Goal: Task Accomplishment & Management: Complete application form

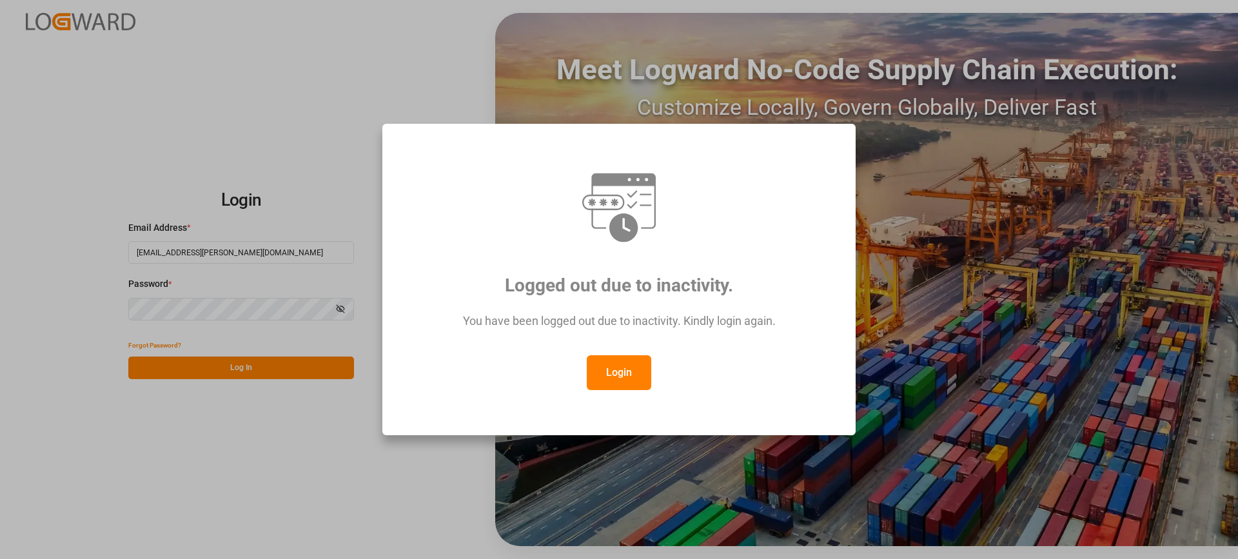
click at [612, 380] on button "Login" at bounding box center [619, 372] width 64 height 35
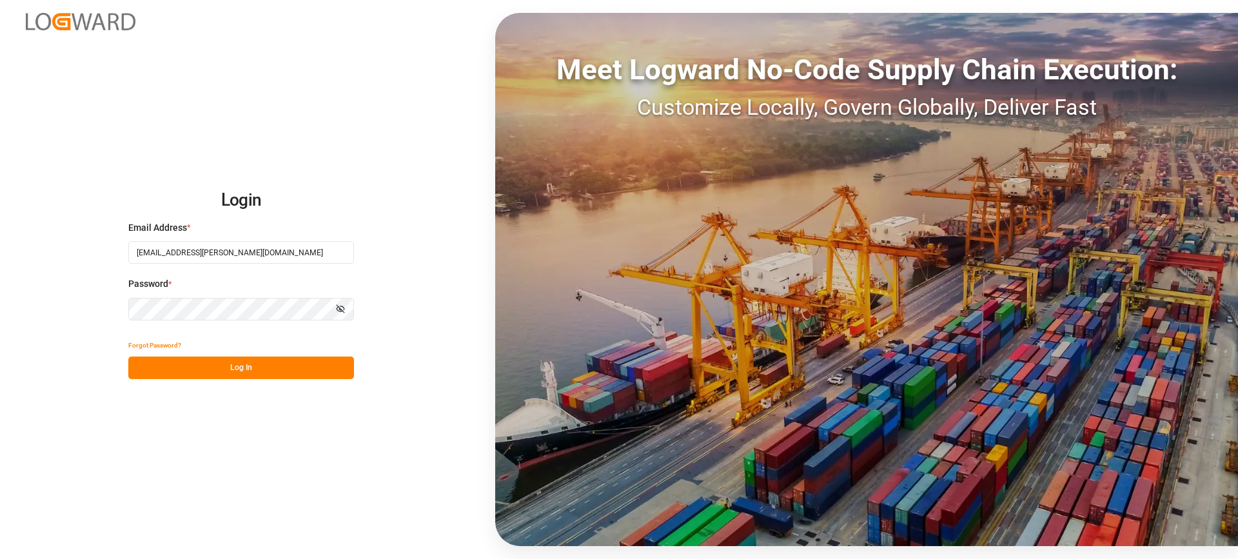
click at [288, 370] on button "Log In" at bounding box center [241, 368] width 226 height 23
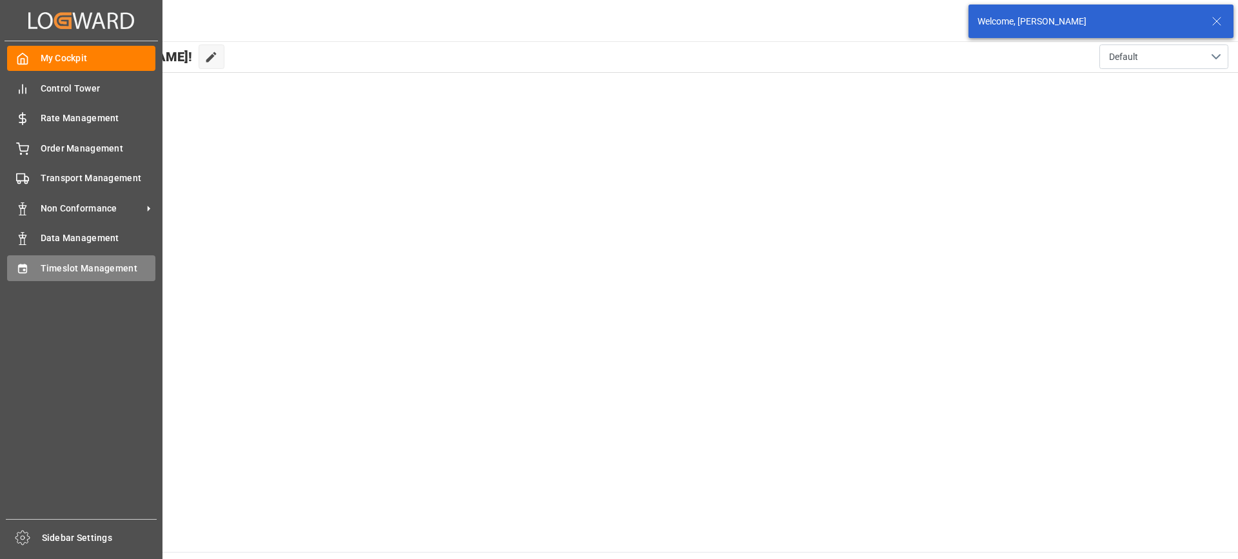
click at [62, 262] on span "Timeslot Management" at bounding box center [98, 269] width 115 height 14
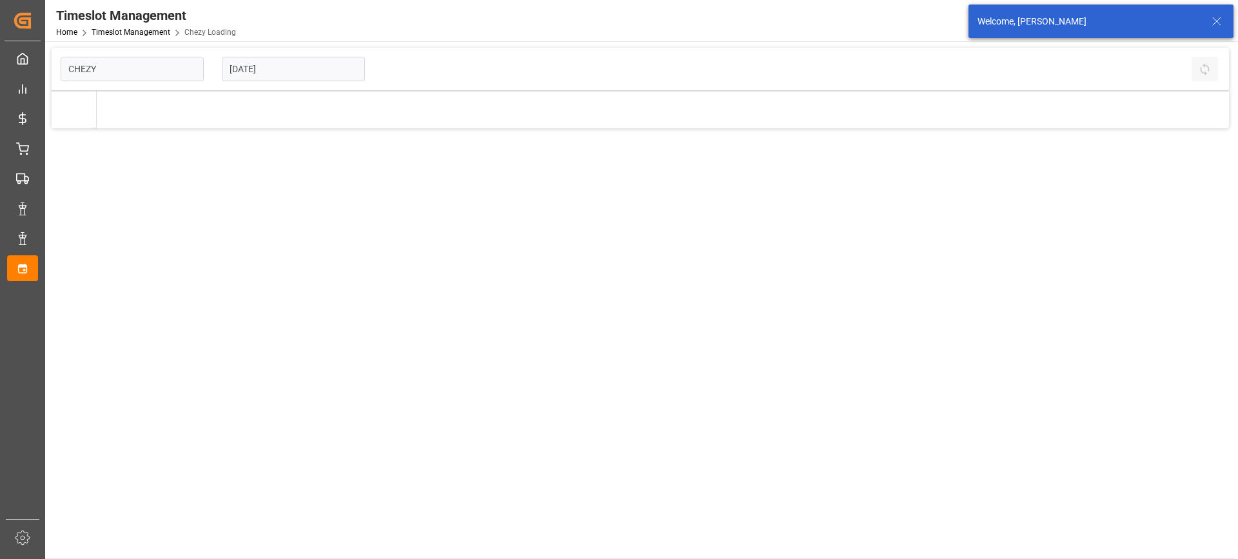
type input "Chezy Loading"
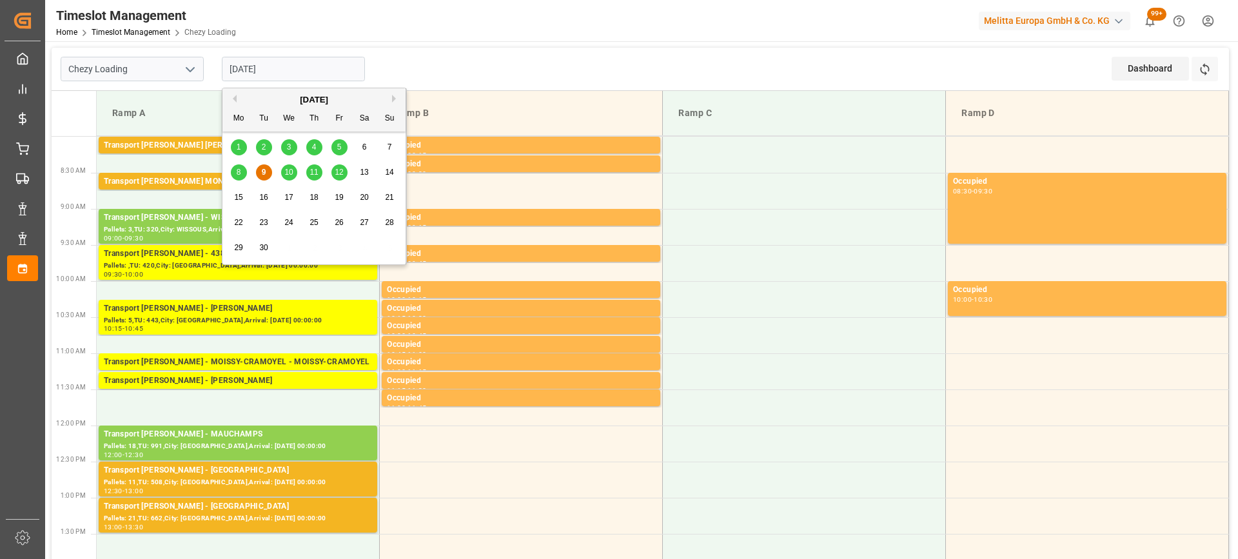
click at [326, 70] on input "[DATE]" at bounding box center [293, 69] width 143 height 25
click at [339, 175] on span "12" at bounding box center [339, 172] width 8 height 9
type input "[DATE]"
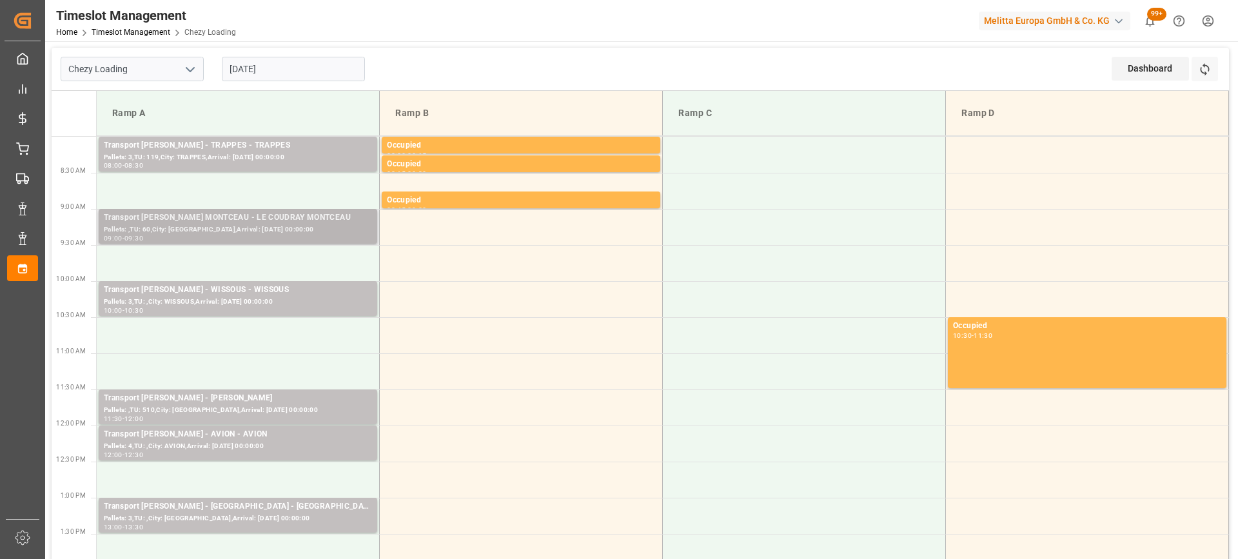
click at [203, 230] on div "Pallets: ,TU: 60,City: [GEOGRAPHIC_DATA],Arrival: [DATE] 00:00:00" at bounding box center [238, 229] width 268 height 11
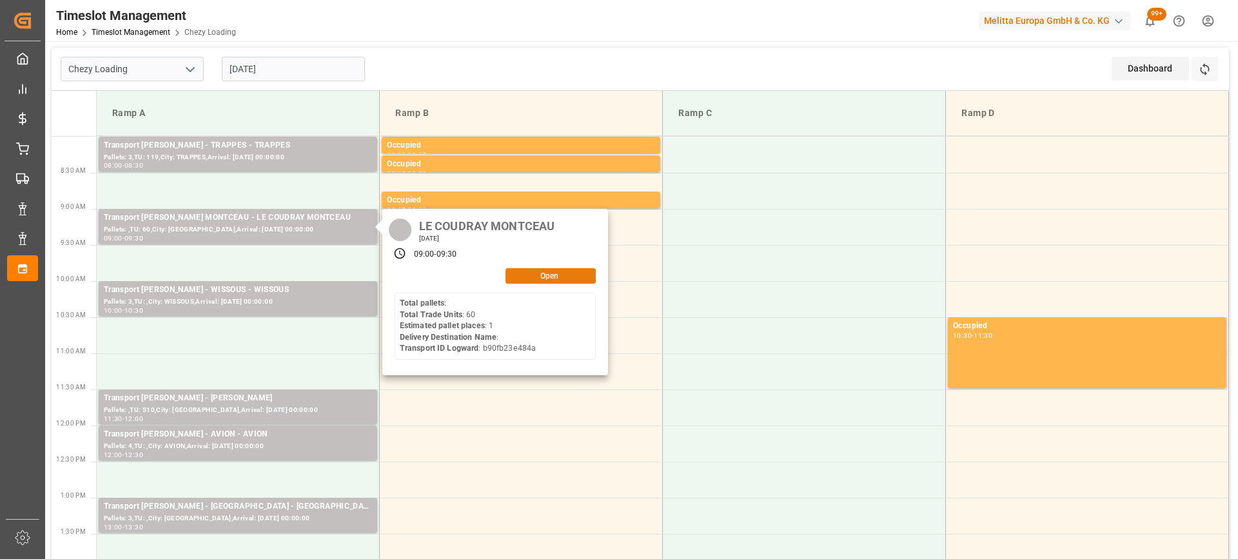
click at [530, 274] on button "Open" at bounding box center [551, 275] width 90 height 15
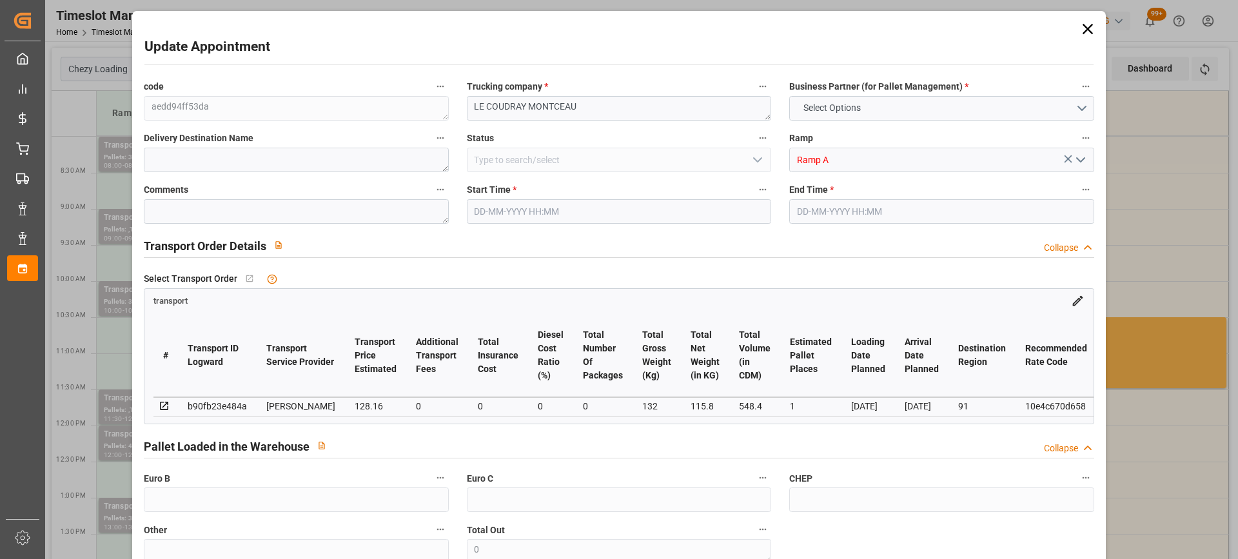
type input "1"
type input "128.16"
type input "0"
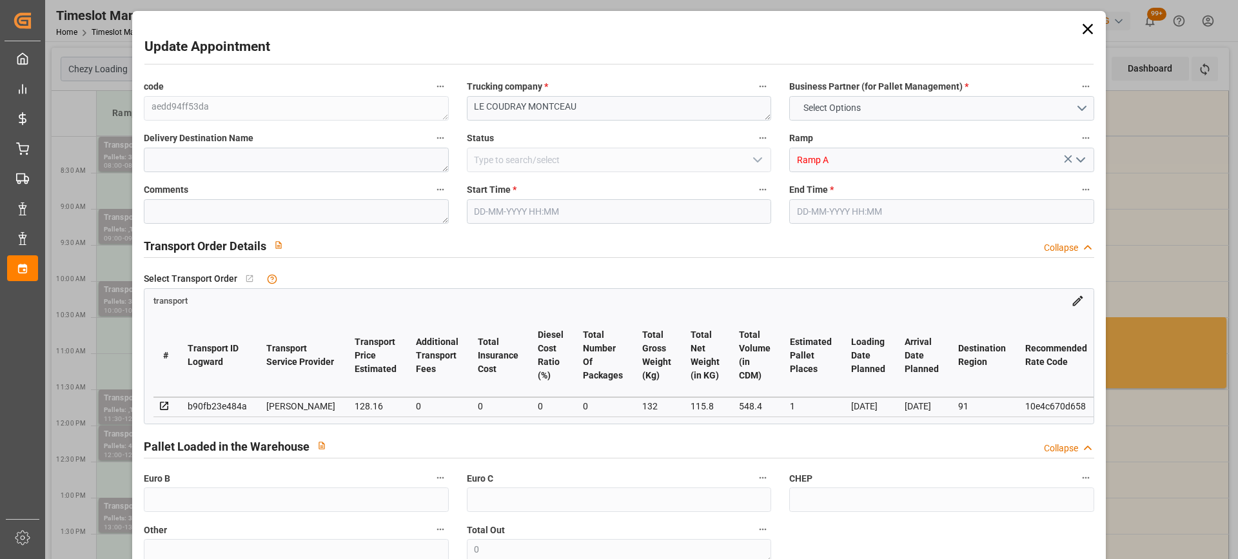
type input "123.8282"
type input "-4.3318"
type input "0"
type input "115.8"
type input "155"
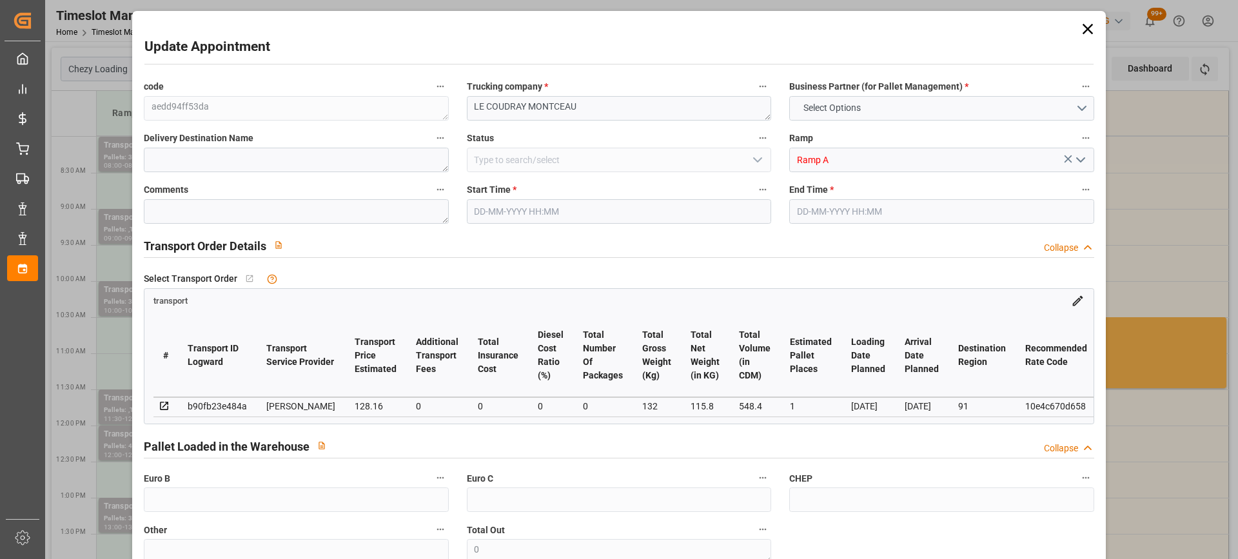
type input "548.4"
type input "91"
type input "0"
type input "60"
type input "1"
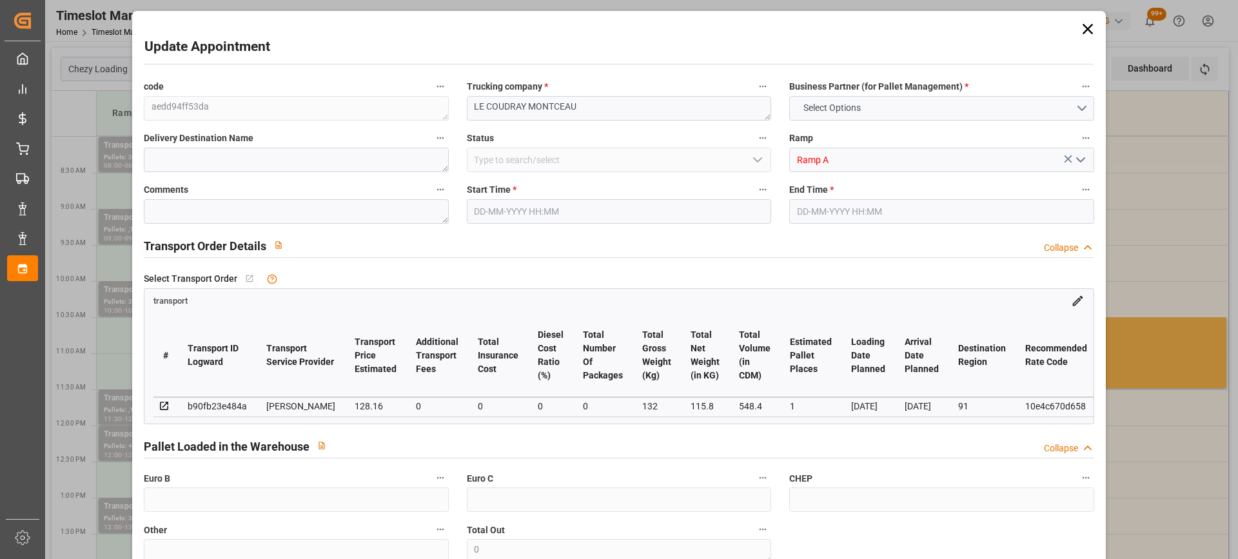
type input "101"
type input "132"
type input "0"
type input "4710.8598"
type input "0"
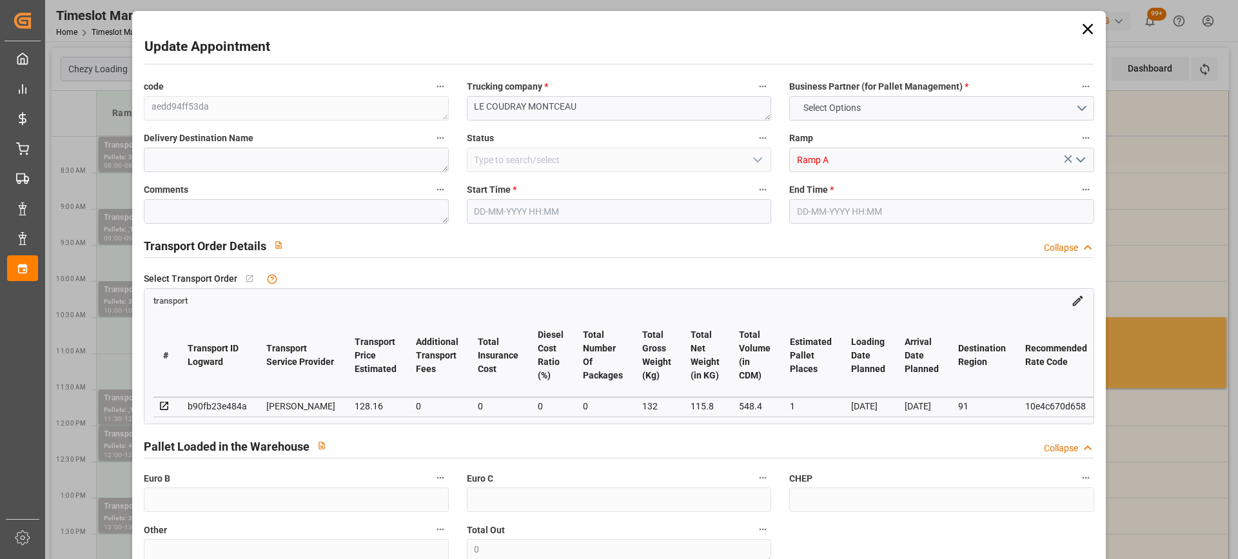
type input "0"
type input "21"
type input "35"
type input "[DATE] 09:00"
type input "[DATE] 09:30"
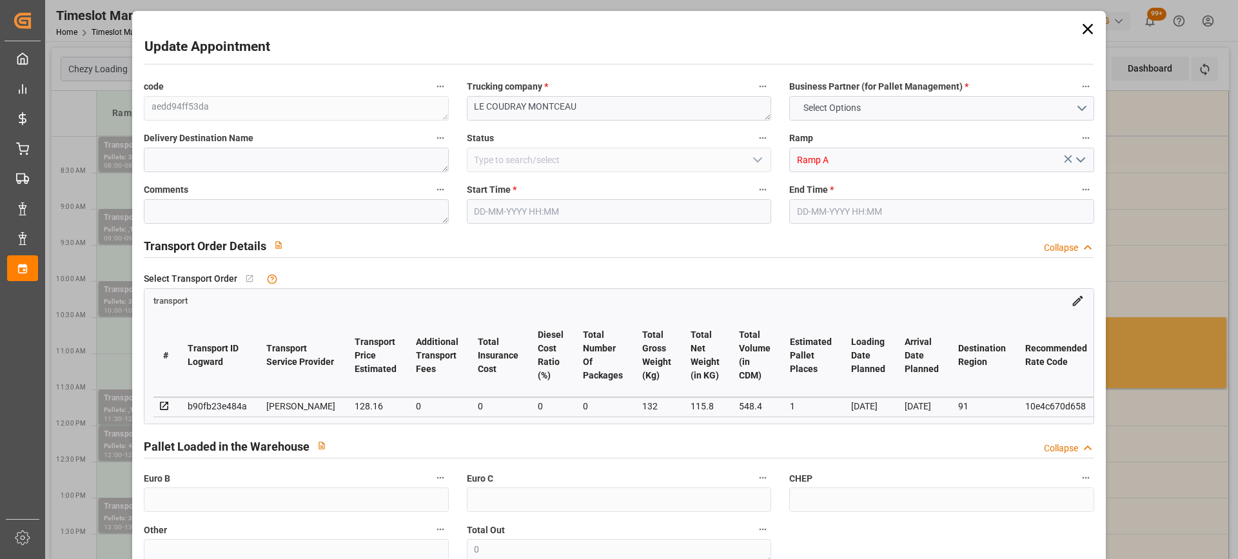
type input "[DATE] 13:26"
type input "[DATE] 11:32"
type input "[DATE]"
click at [557, 213] on input "[DATE] 09:00" at bounding box center [619, 211] width 304 height 25
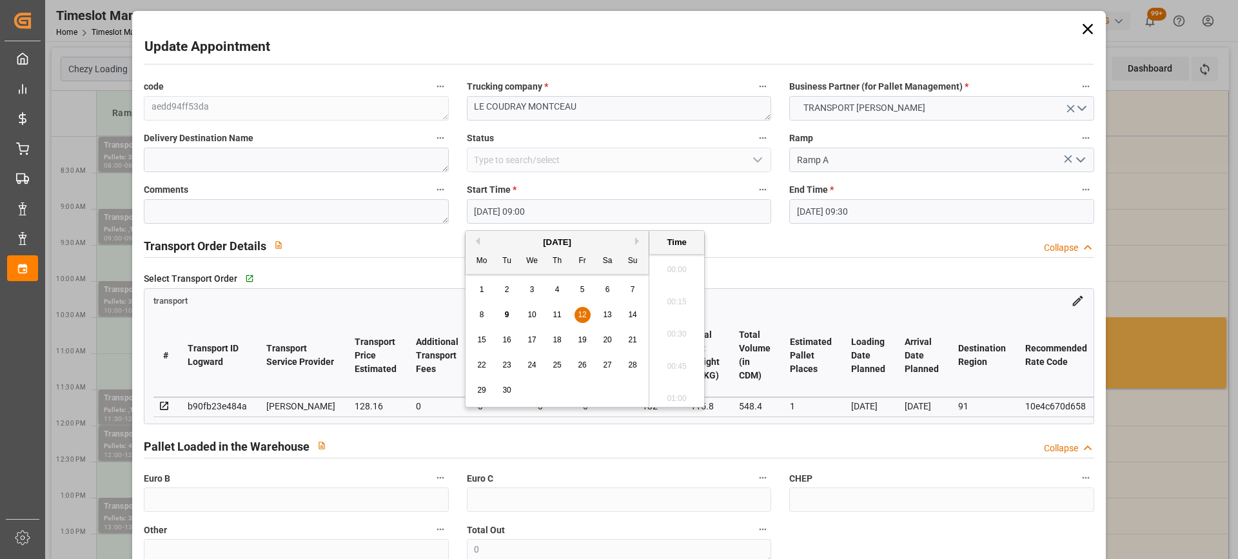
scroll to position [1101, 0]
click at [526, 341] on div "17" at bounding box center [532, 340] width 16 height 15
type input "[DATE] 09:00"
click at [673, 329] on li "09:00" at bounding box center [677, 330] width 55 height 32
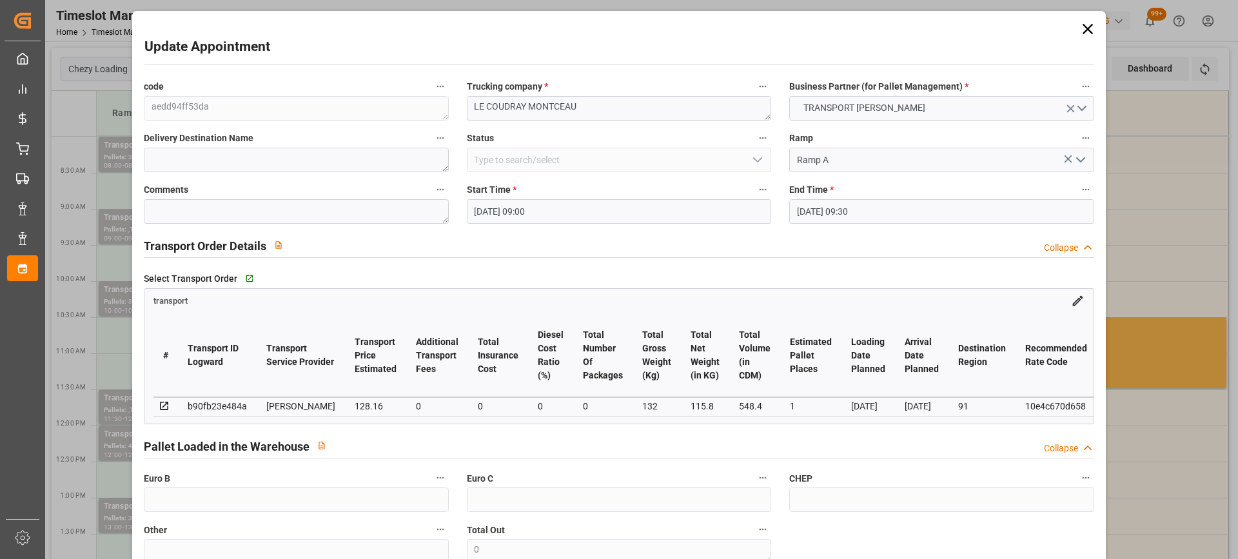
click at [882, 215] on input "[DATE] 09:30" at bounding box center [941, 211] width 304 height 25
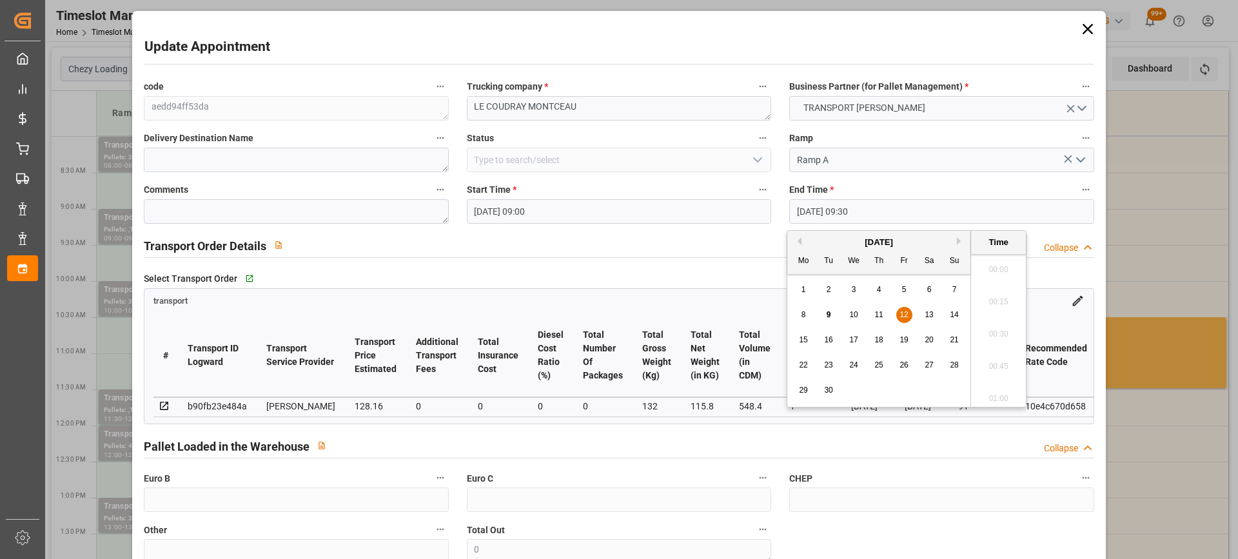
scroll to position [1166, 0]
click at [858, 337] on span "17" at bounding box center [853, 339] width 8 height 9
type input "[DATE] 09:30"
click at [1006, 327] on li "09:30" at bounding box center [998, 330] width 55 height 32
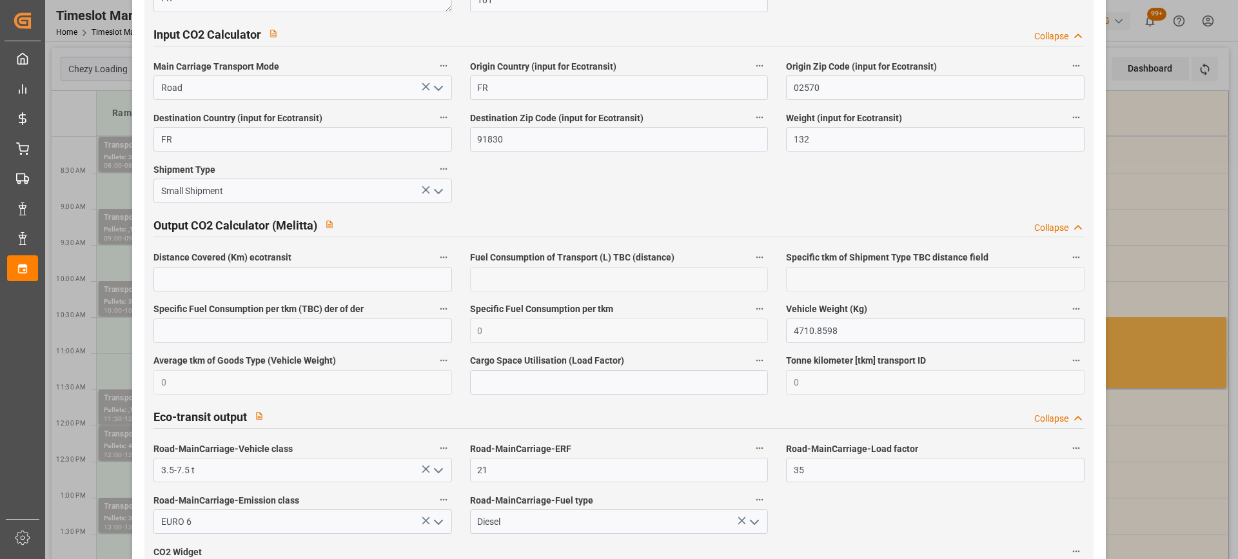
scroll to position [2150, 0]
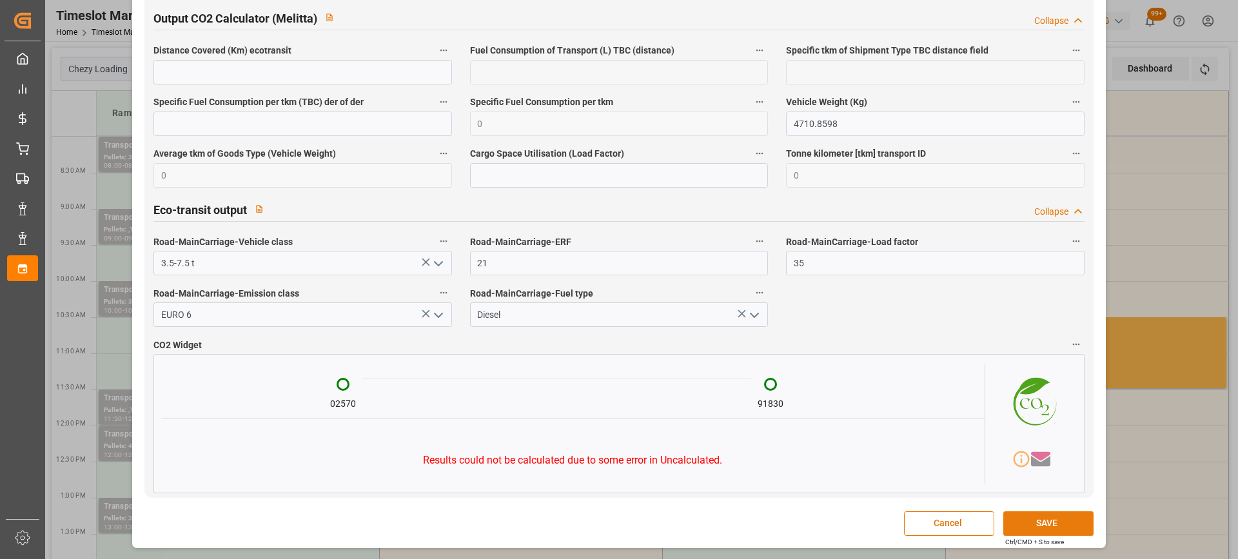
click at [1050, 522] on button "SAVE" at bounding box center [1049, 523] width 90 height 25
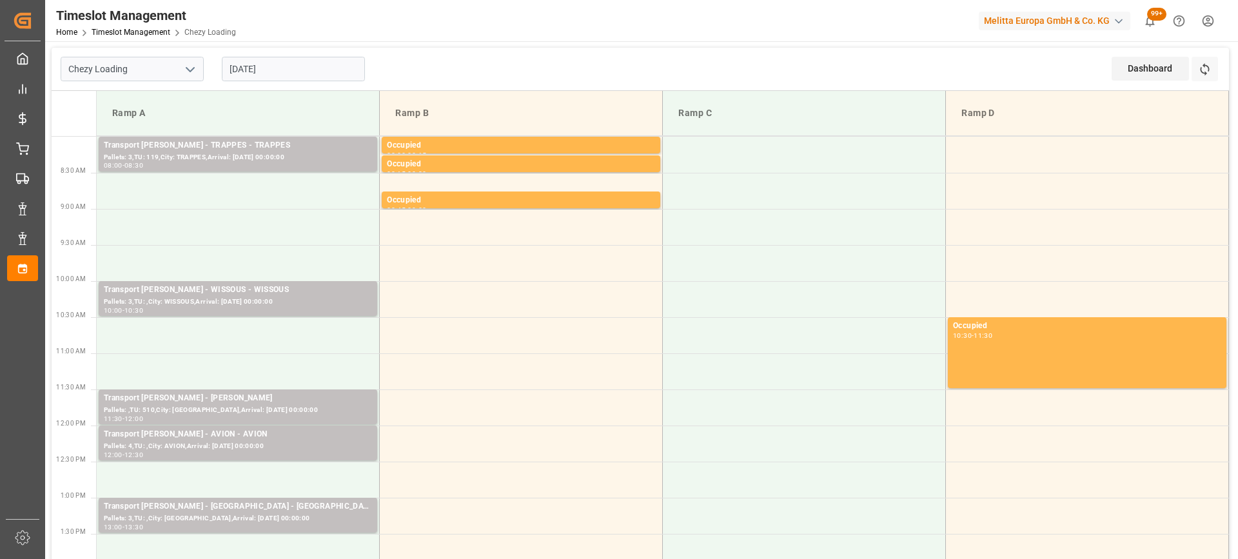
click at [302, 65] on input "[DATE]" at bounding box center [293, 69] width 143 height 25
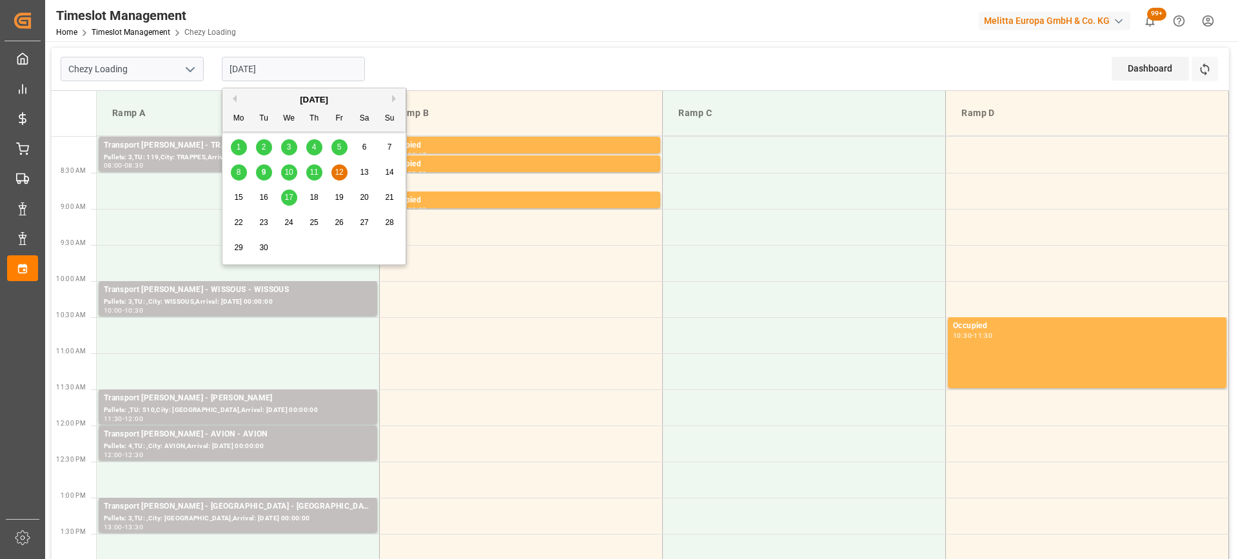
click at [260, 172] on div "9" at bounding box center [264, 172] width 16 height 15
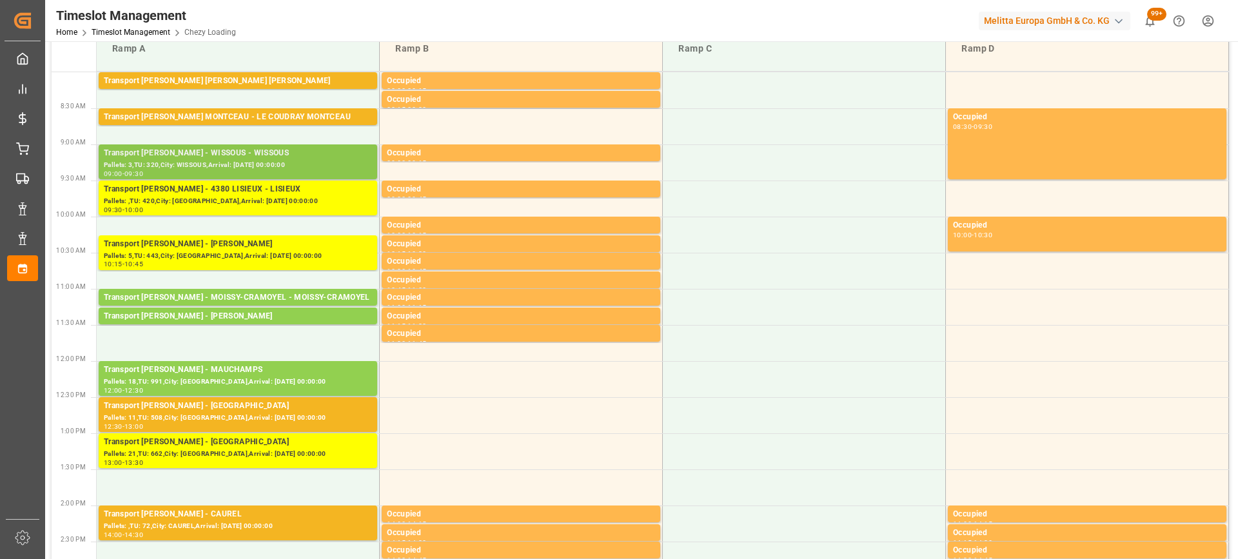
scroll to position [0, 0]
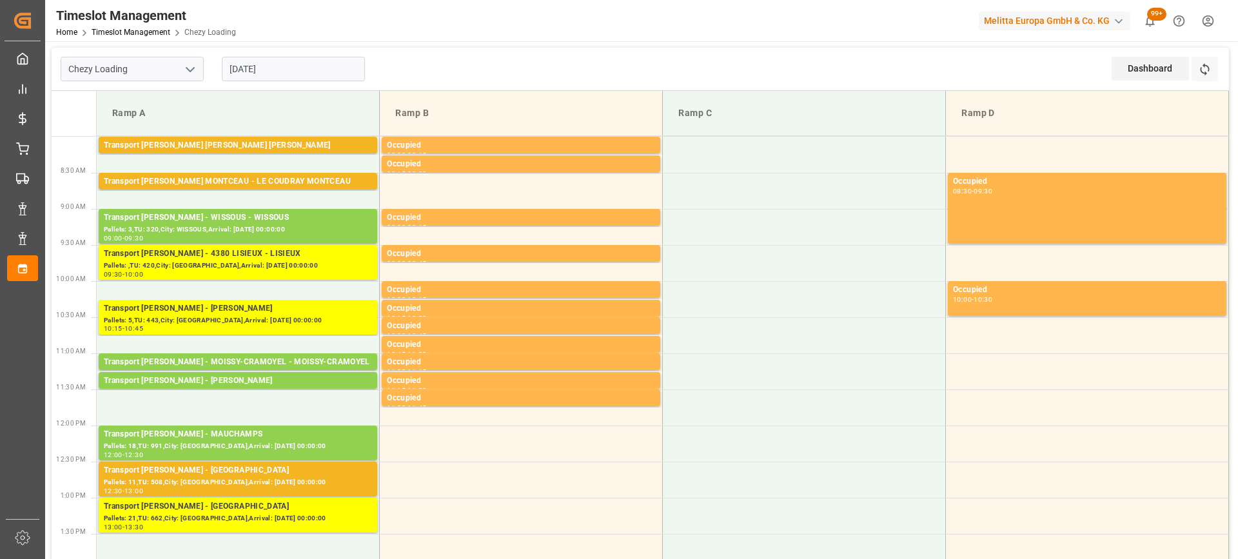
click at [308, 75] on input "[DATE]" at bounding box center [293, 69] width 143 height 25
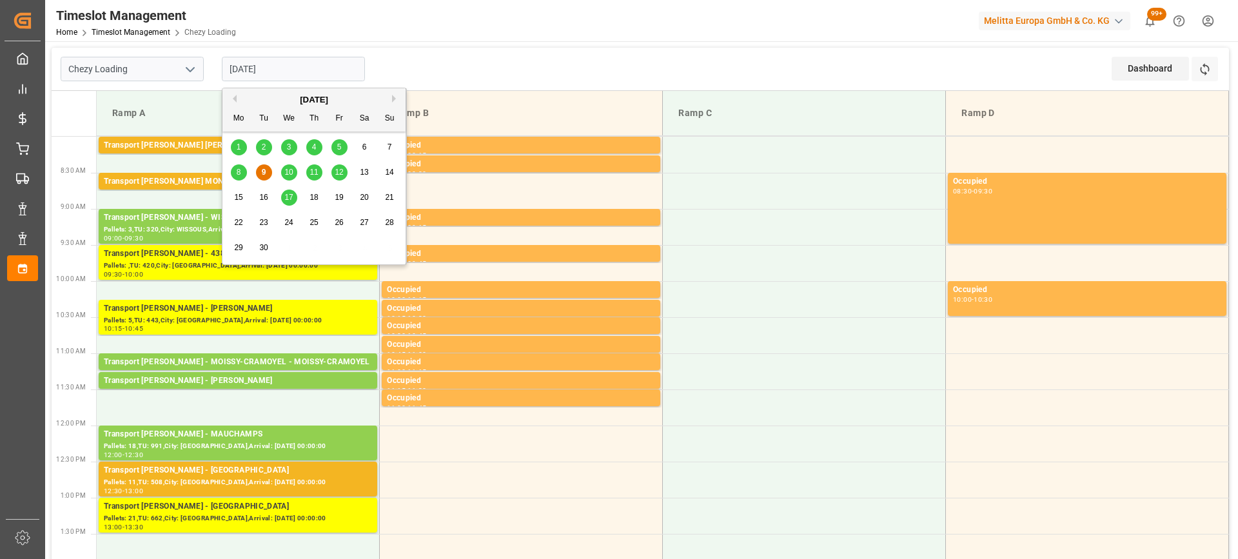
click at [292, 170] on span "10" at bounding box center [288, 172] width 8 height 9
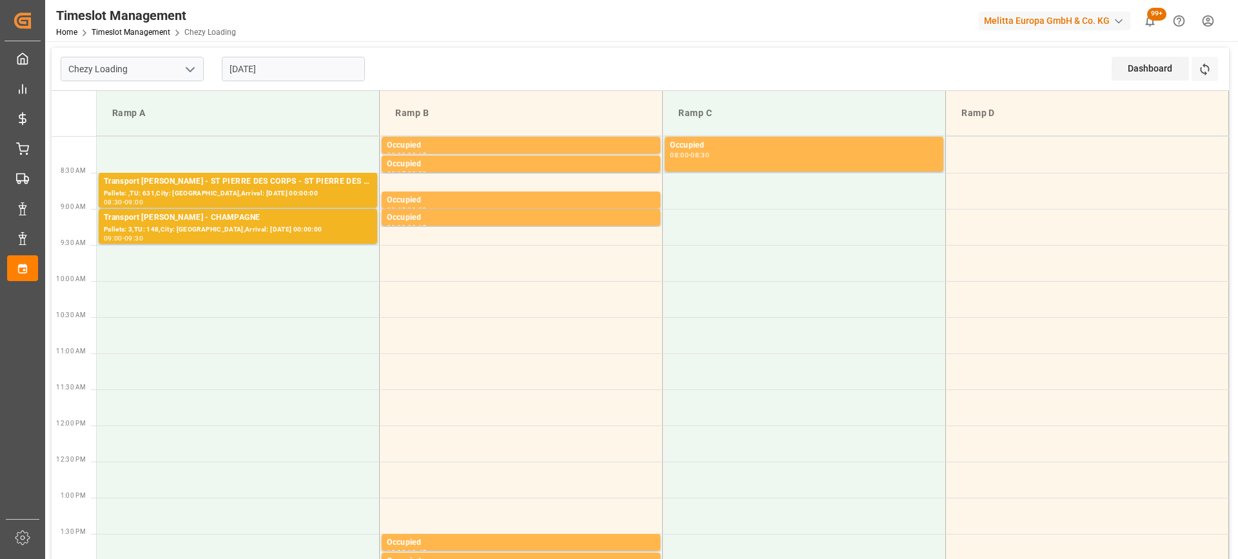
click at [315, 69] on input "[DATE]" at bounding box center [293, 69] width 143 height 25
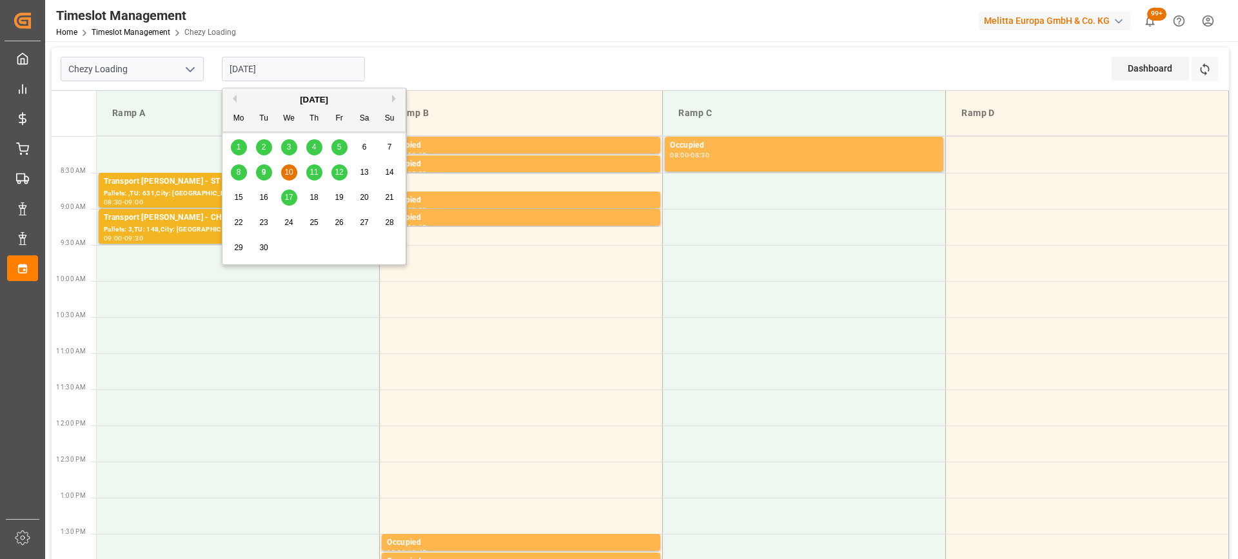
click at [266, 170] on span "9" at bounding box center [264, 172] width 5 height 9
type input "[DATE]"
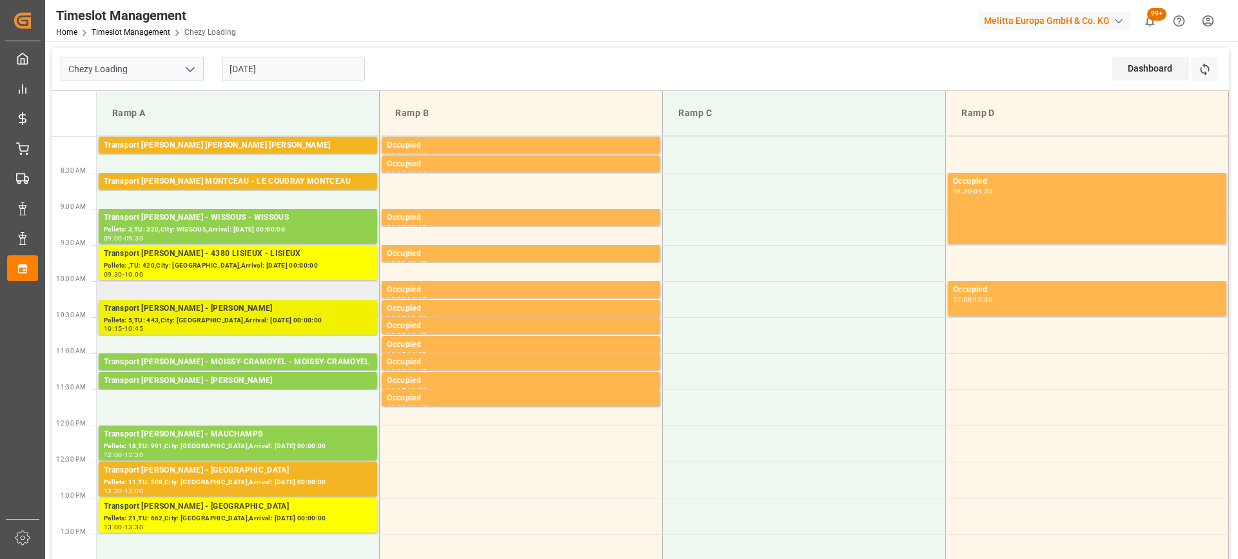
click at [269, 320] on div "Pallets: 5,TU: 443,City: [GEOGRAPHIC_DATA],Arrival: [DATE] 00:00:00" at bounding box center [238, 320] width 268 height 11
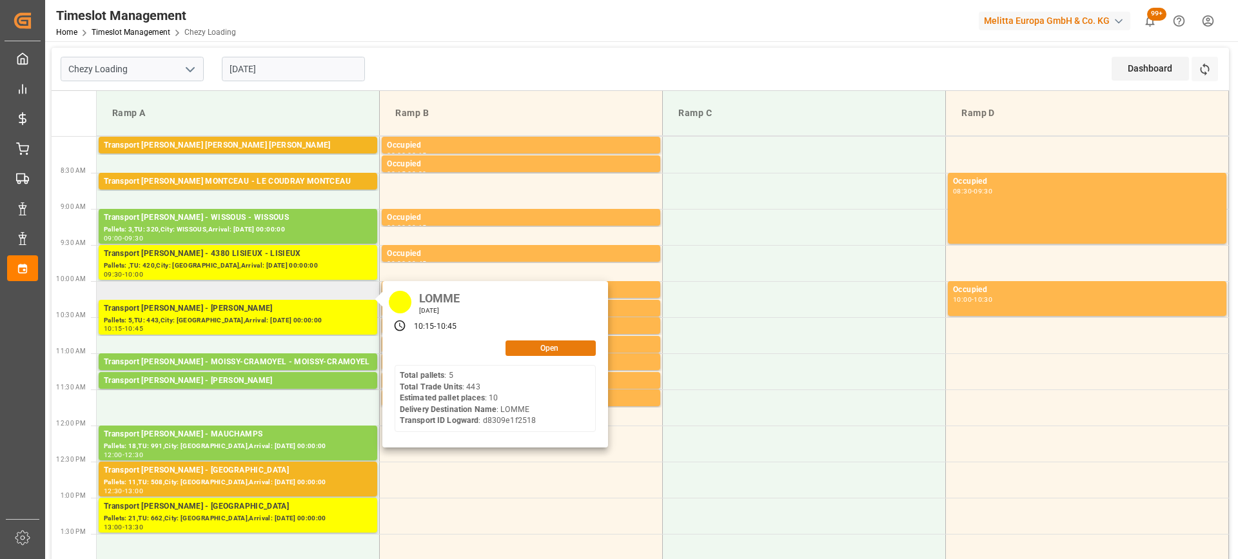
click at [580, 346] on button "Open" at bounding box center [551, 348] width 90 height 15
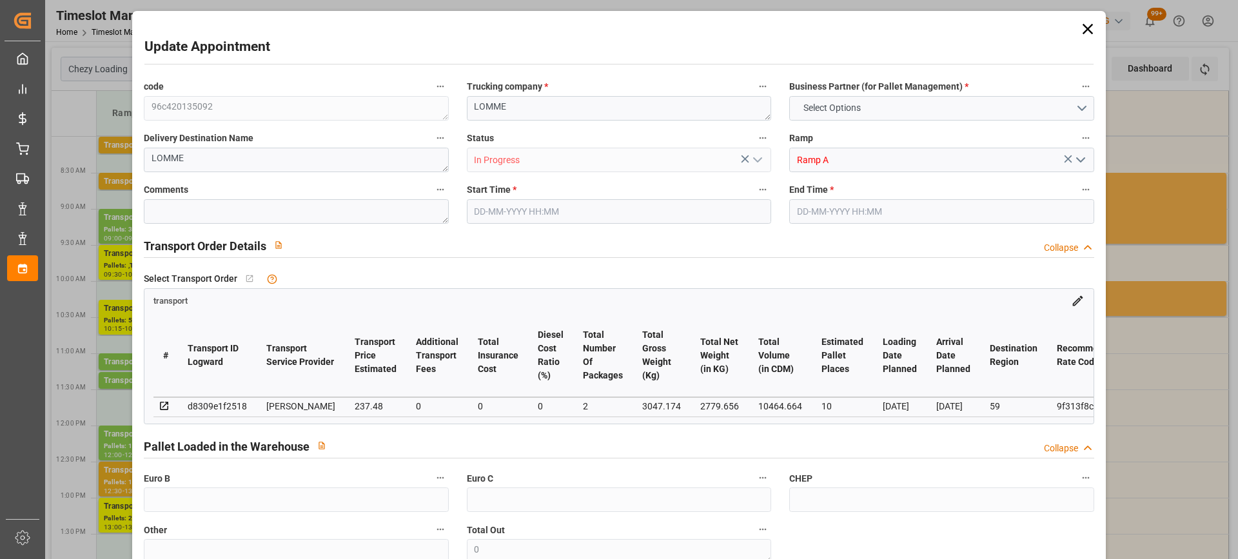
type input "10"
type input "237.48"
type input "0"
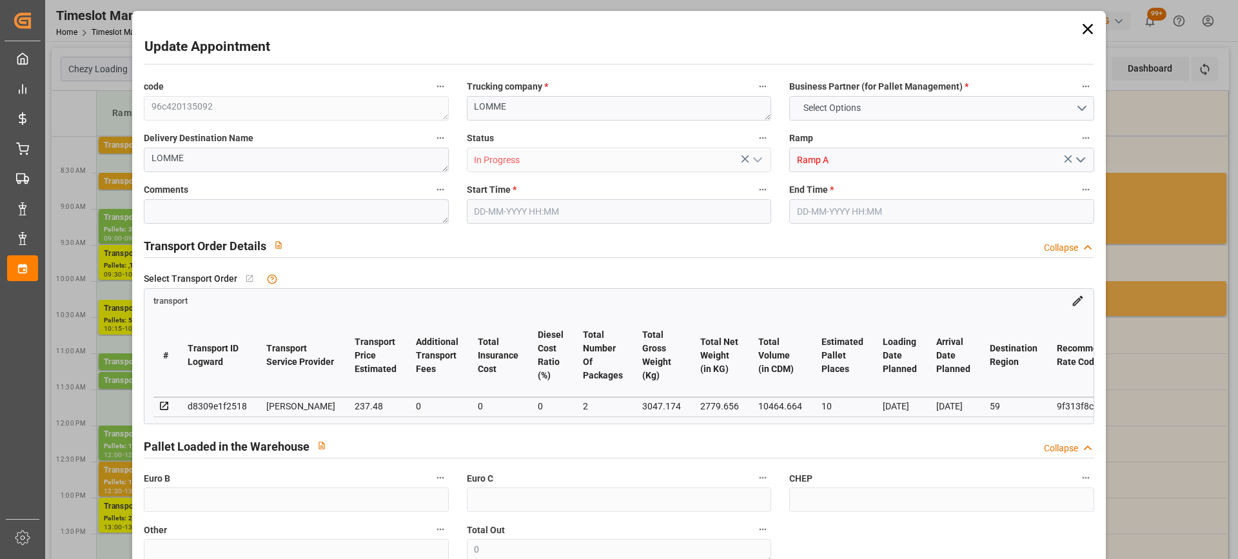
type input "229.4532"
type input "-8.0268"
type input "2"
type input "2779.656"
type input "3641.928"
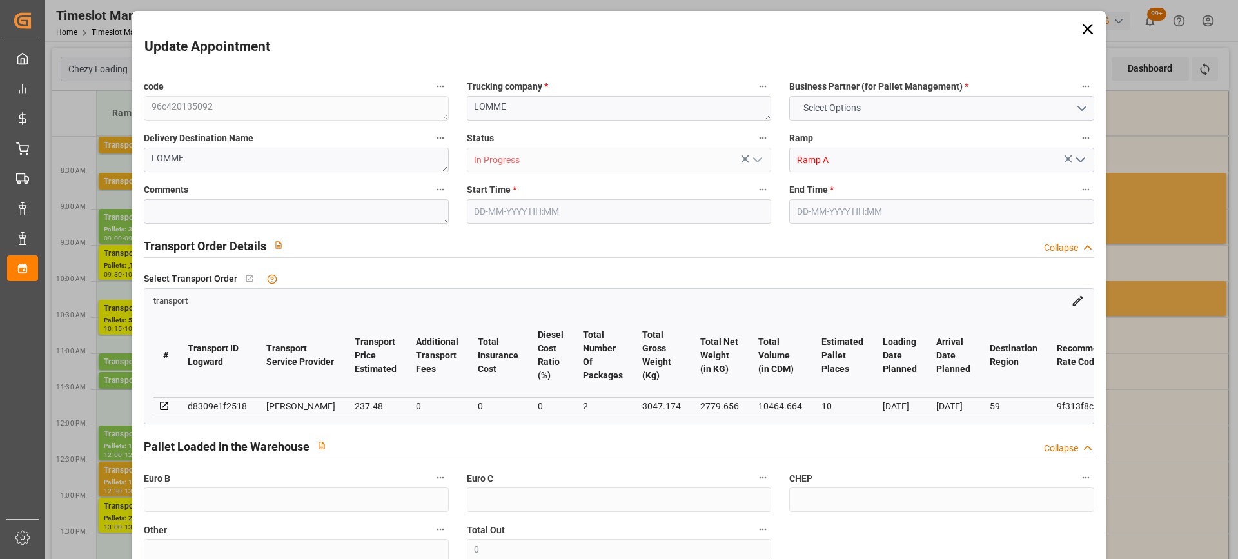
type input "10464.664"
type input "59"
type input "5"
type input "443"
type input "21"
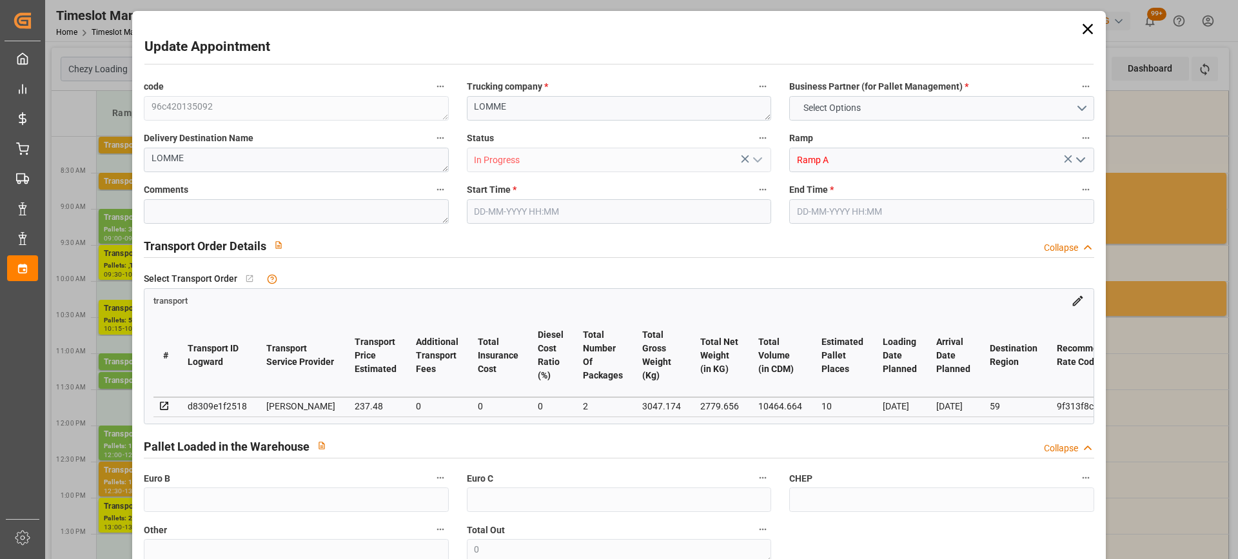
type input "101"
type input "3047.174"
type input "0"
type input "4710.8598"
type input "0"
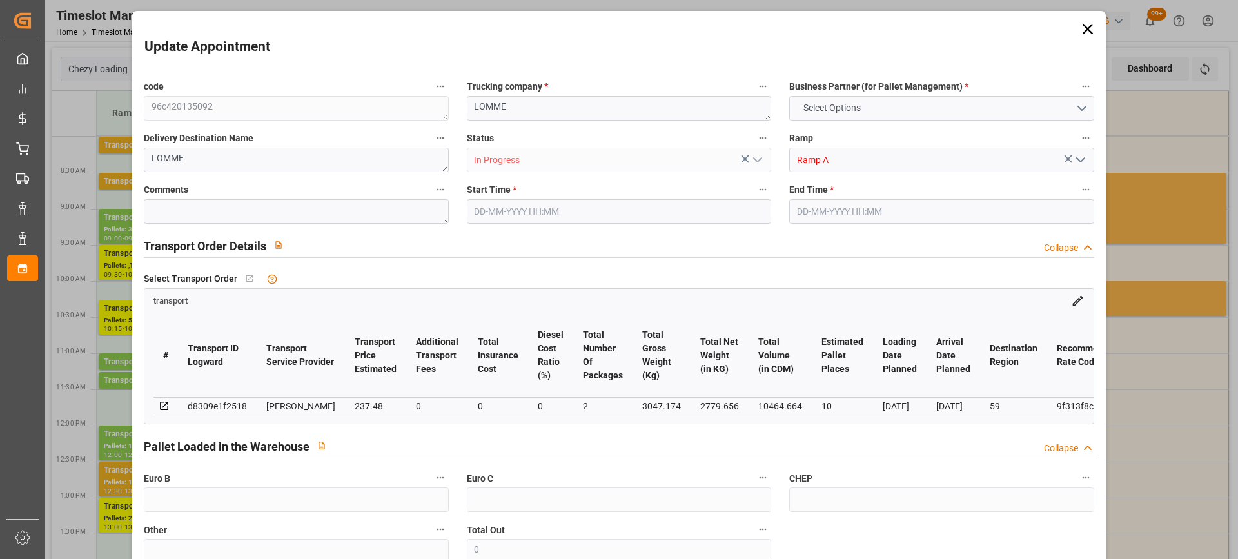
type input "0"
type input "21"
type input "35"
type input "[DATE] 10:15"
type input "[DATE] 10:45"
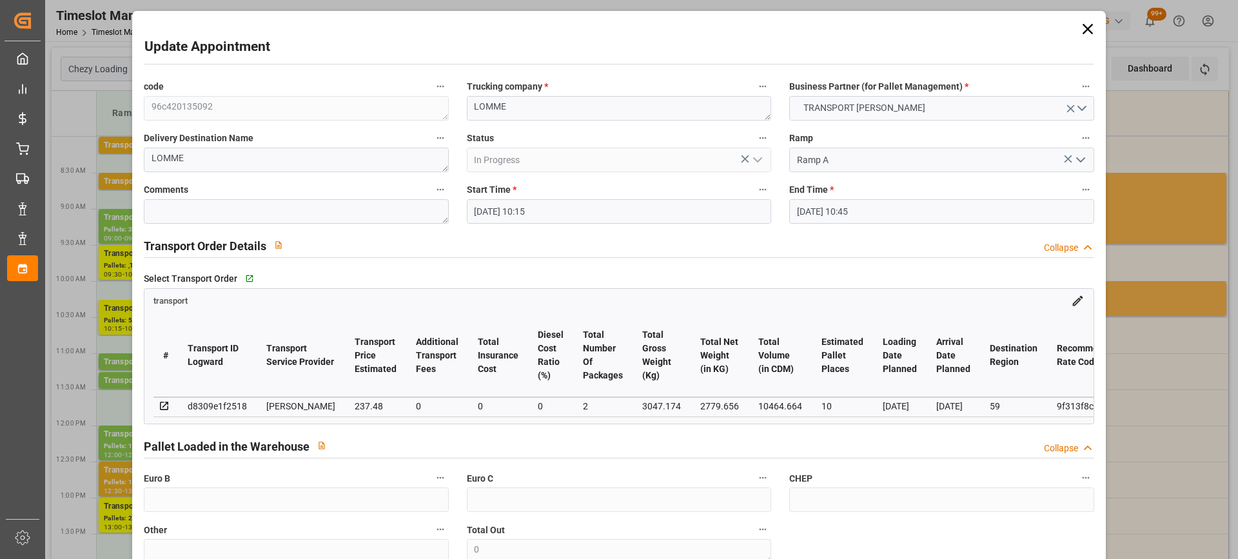
type input "[DATE] 12:25"
type input "[DATE] 11:24"
type input "[DATE]"
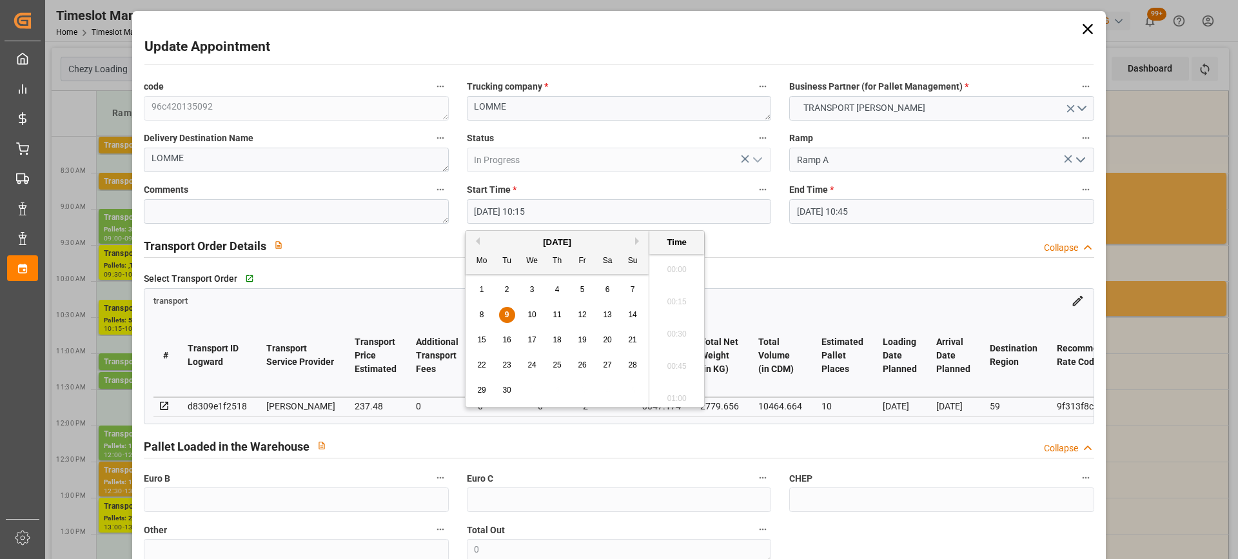
click at [583, 212] on input "[DATE] 10:15" at bounding box center [619, 211] width 304 height 25
click at [535, 313] on span "10" at bounding box center [532, 314] width 8 height 9
type input "[DATE] 10:15"
click at [664, 328] on li "10:15" at bounding box center [677, 330] width 55 height 32
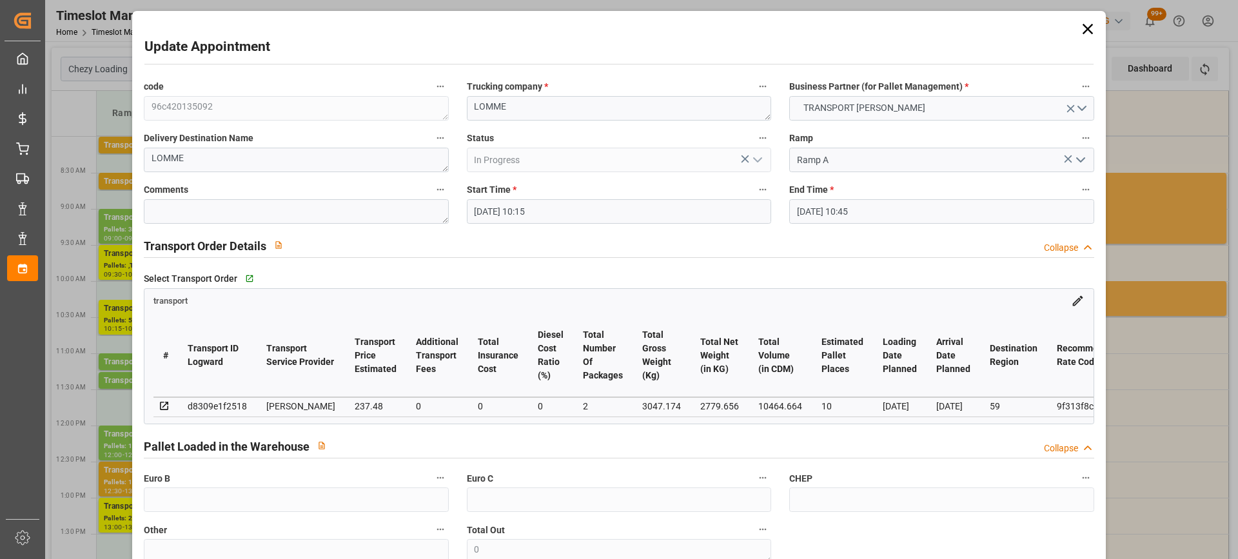
click at [888, 215] on input "[DATE] 10:45" at bounding box center [941, 211] width 304 height 25
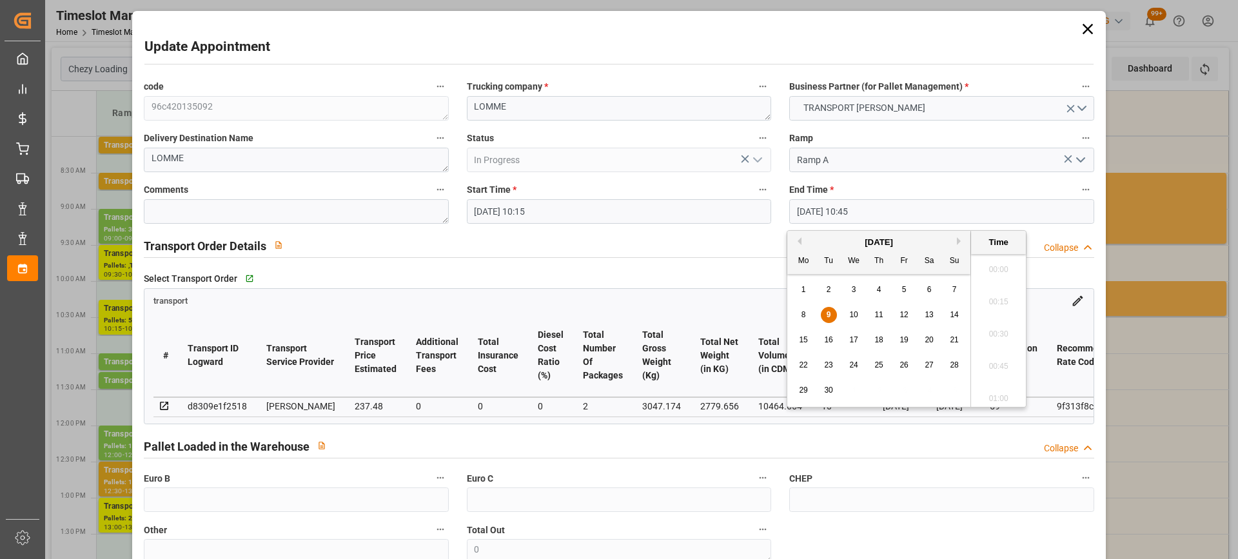
scroll to position [1327, 0]
click at [829, 314] on span "9" at bounding box center [829, 314] width 5 height 9
click at [857, 310] on div "10" at bounding box center [854, 315] width 16 height 15
type input "[DATE] 10:45"
click at [992, 327] on li "10:45" at bounding box center [998, 330] width 55 height 32
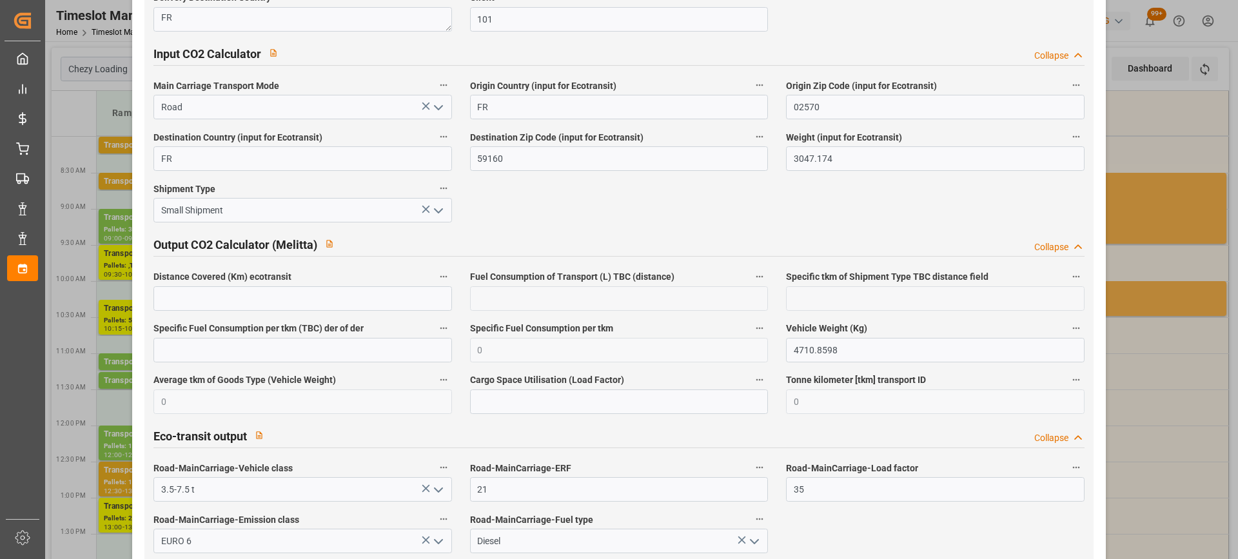
scroll to position [2180, 0]
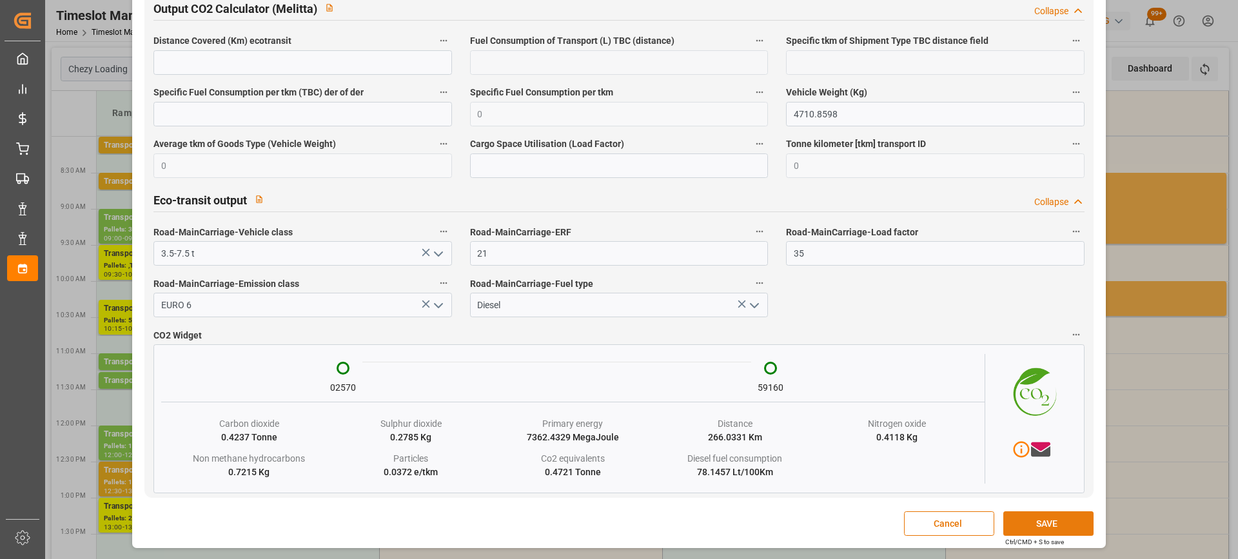
click at [1053, 521] on button "SAVE" at bounding box center [1049, 523] width 90 height 25
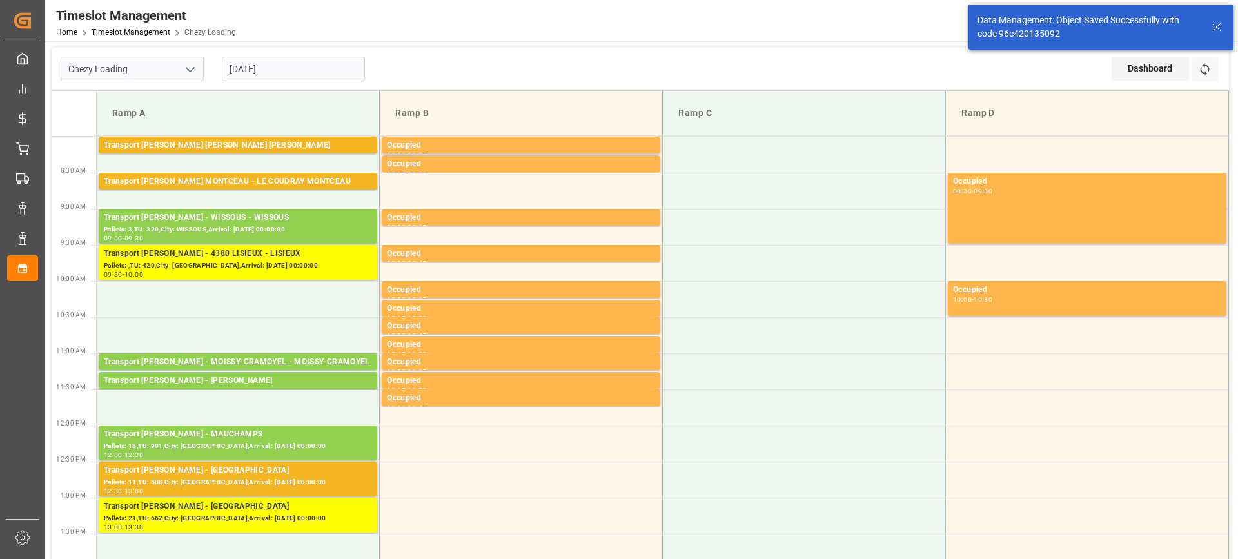
scroll to position [258, 0]
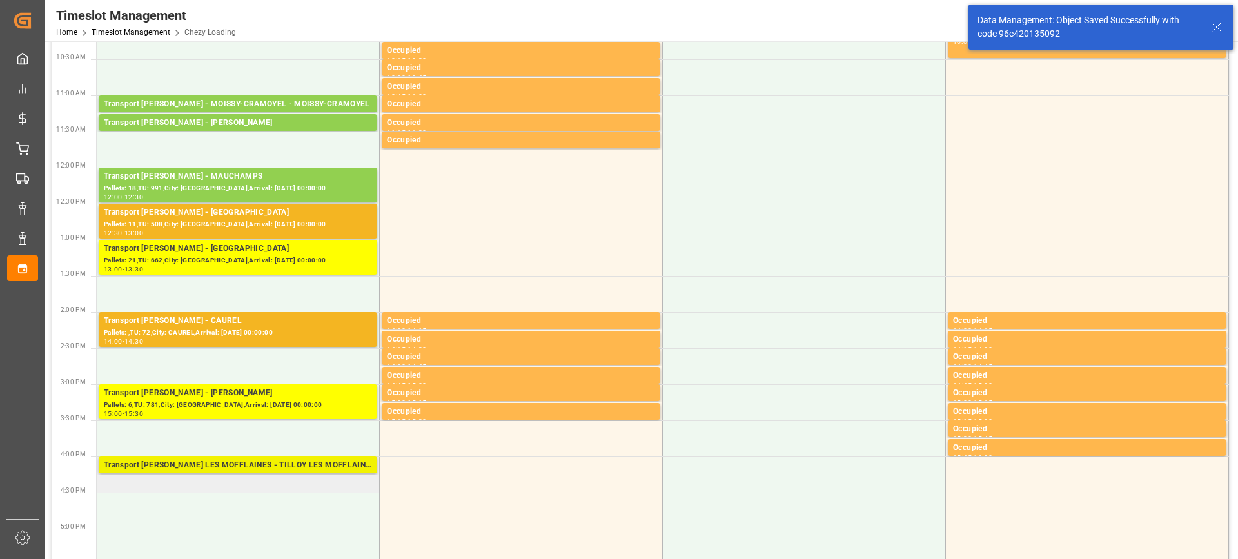
click at [261, 462] on div "Transport [PERSON_NAME] LES MOFFLAINES - TILLOY LES MOFFLAINES" at bounding box center [238, 465] width 268 height 13
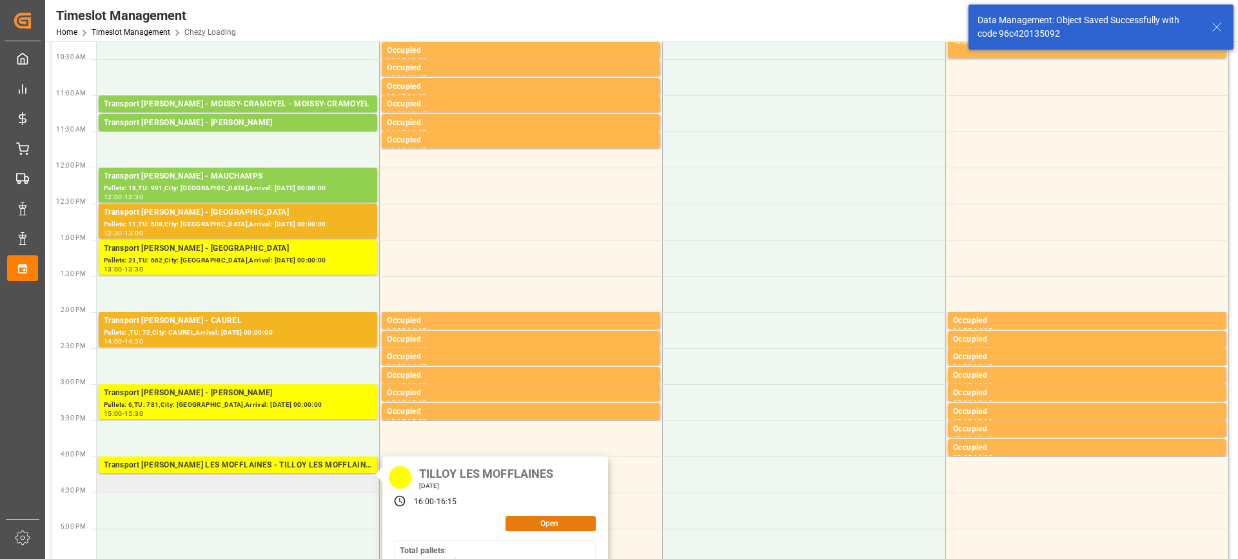
click at [546, 522] on button "Open" at bounding box center [551, 523] width 90 height 15
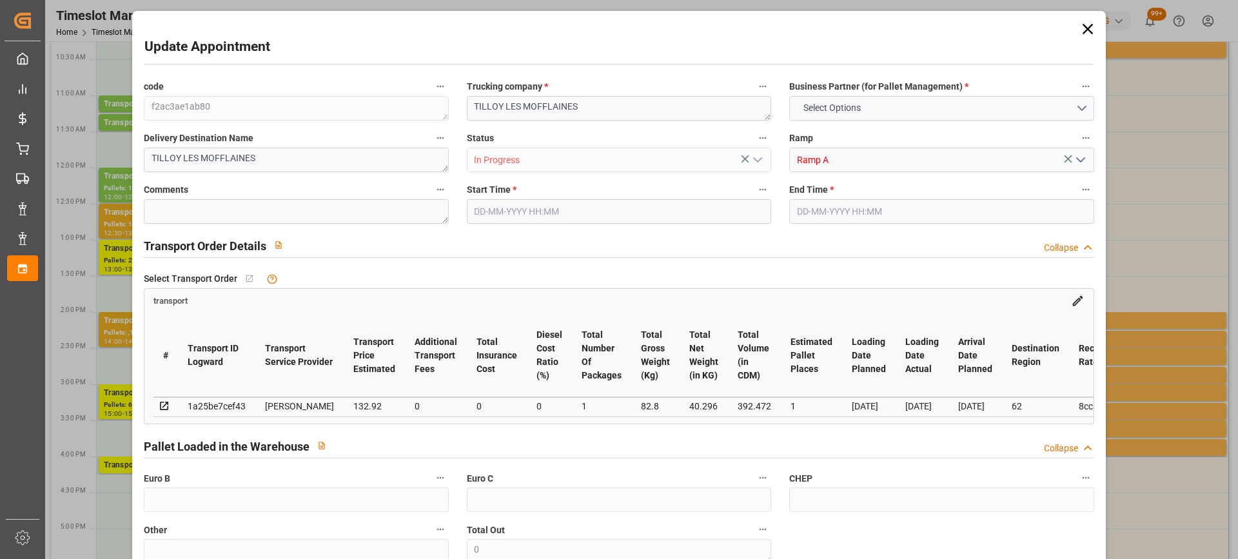
type input "1"
type input "132.92"
type input "0"
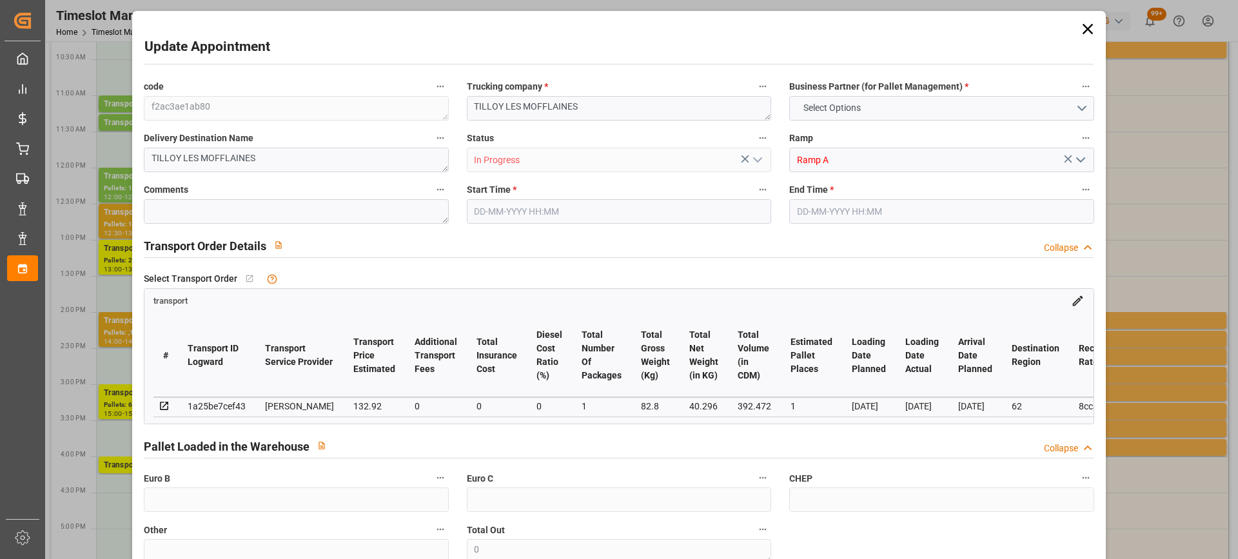
type input "128.4273"
type input "-4.4927"
type input "1"
type input "40.296"
type input "105.8"
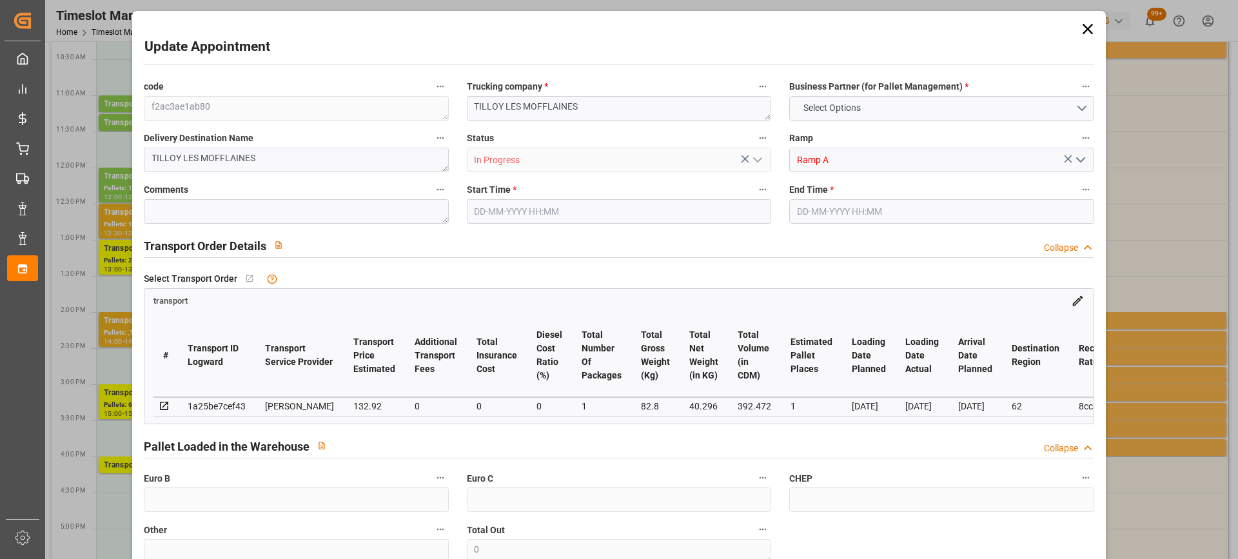
type input "392.472"
type input "62"
type input "0"
type input "23"
type input "1"
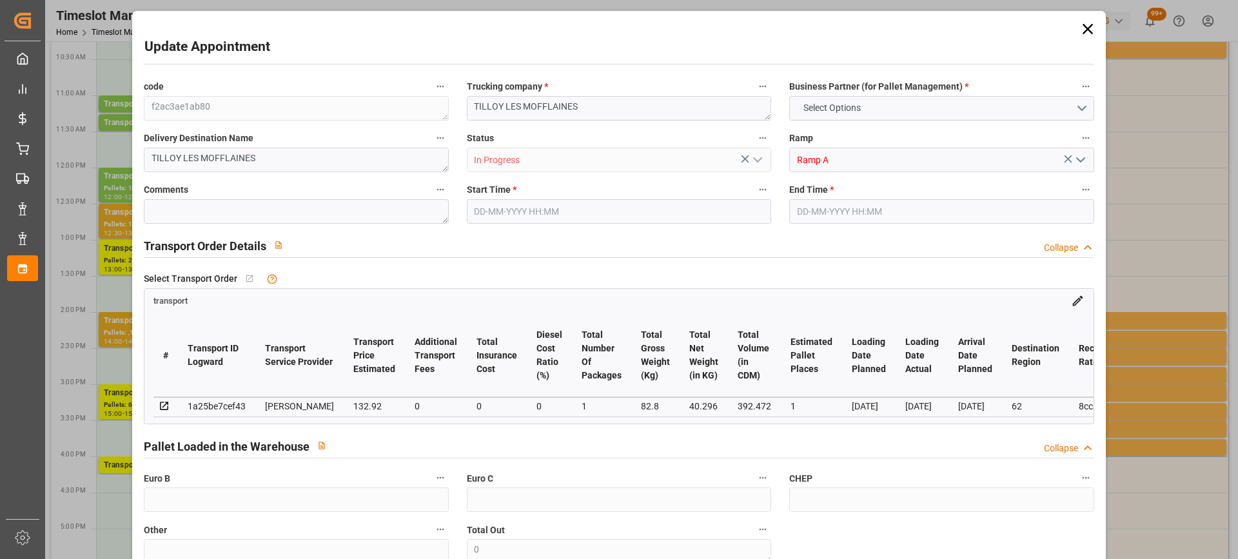
type input "101"
type input "82.8"
type input "0"
type input "4710.8598"
type input "0"
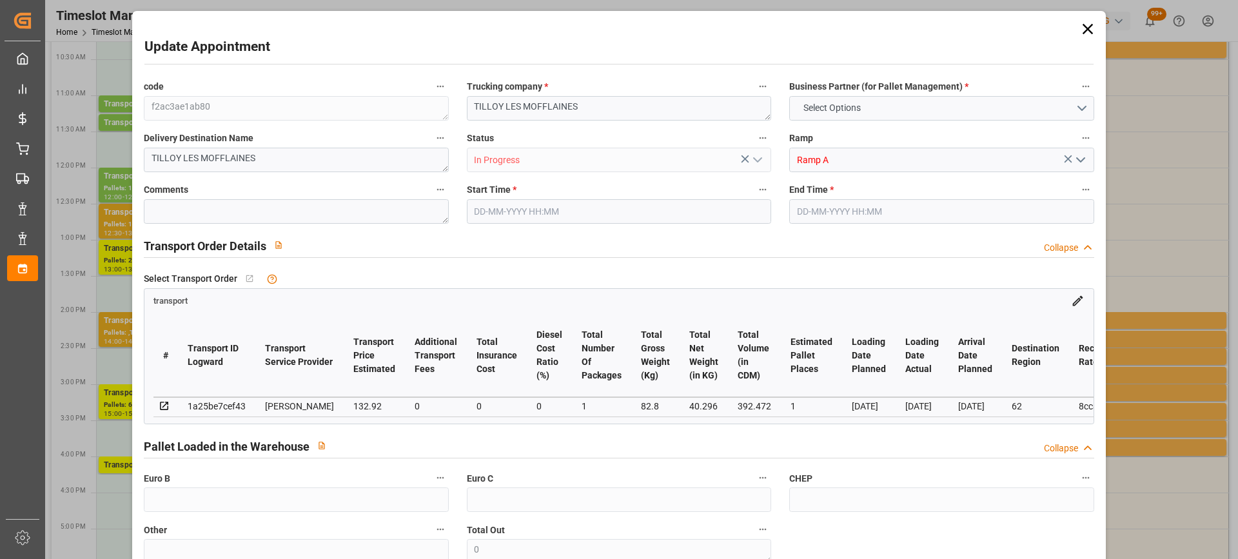
type input "0"
type input "21"
type input "35"
type input "[DATE] 16:00"
type input "[DATE] 16:15"
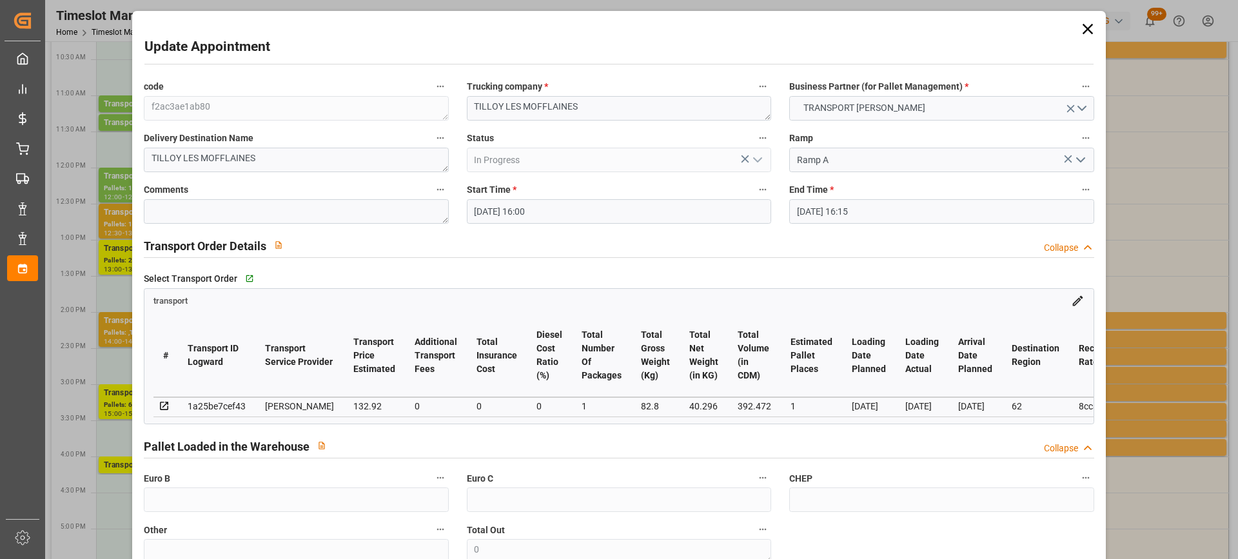
type input "[DATE] 15:41"
type input "[DATE] 11:24"
type input "[DATE]"
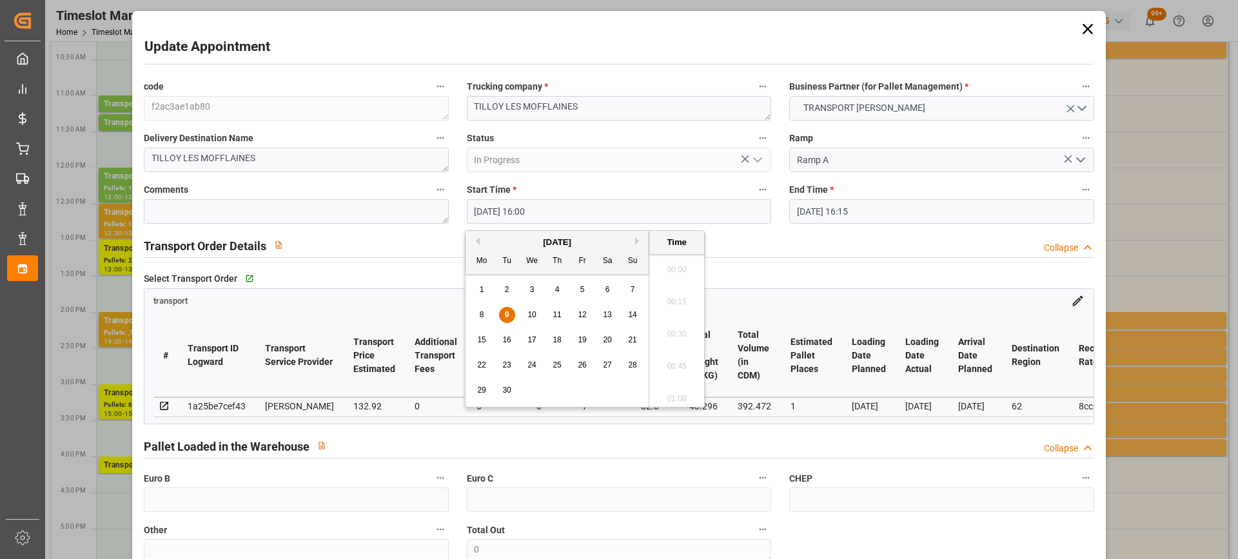
click at [568, 213] on input "[DATE] 16:00" at bounding box center [619, 211] width 304 height 25
click at [533, 310] on span "10" at bounding box center [532, 314] width 8 height 9
click at [681, 280] on li "10:45" at bounding box center [677, 278] width 55 height 32
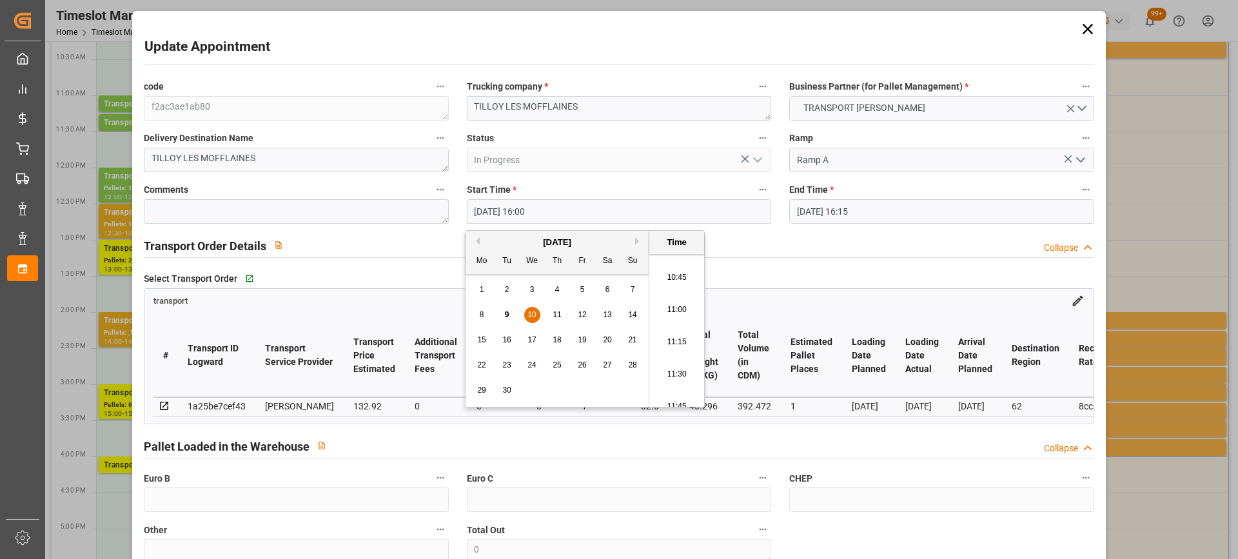
type input "[DATE] 10:45"
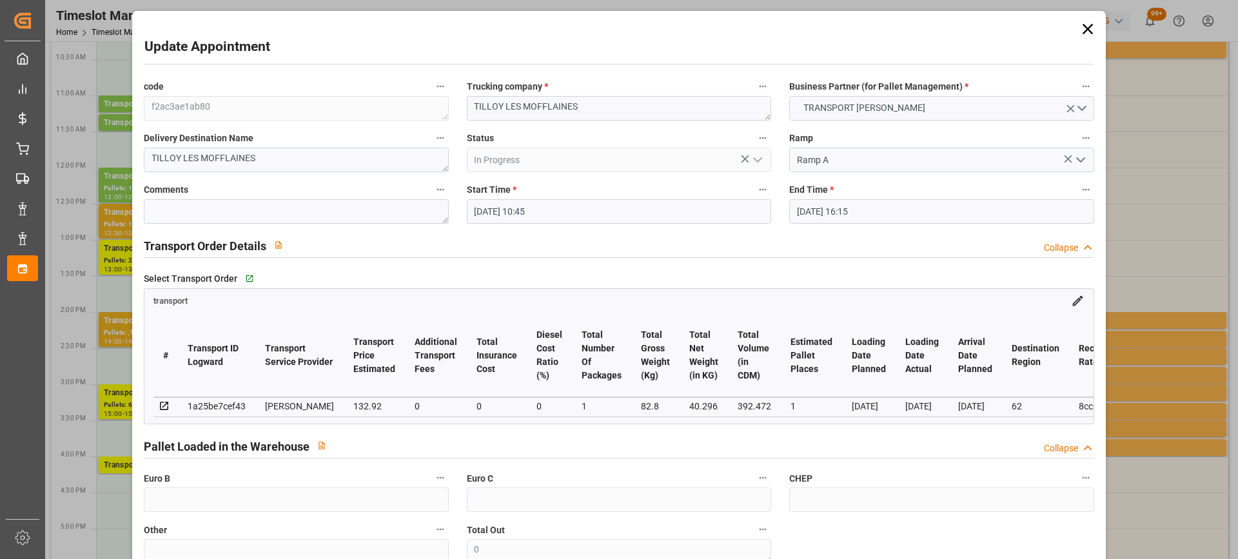
click at [884, 218] on input "[DATE] 16:15" at bounding box center [941, 211] width 304 height 25
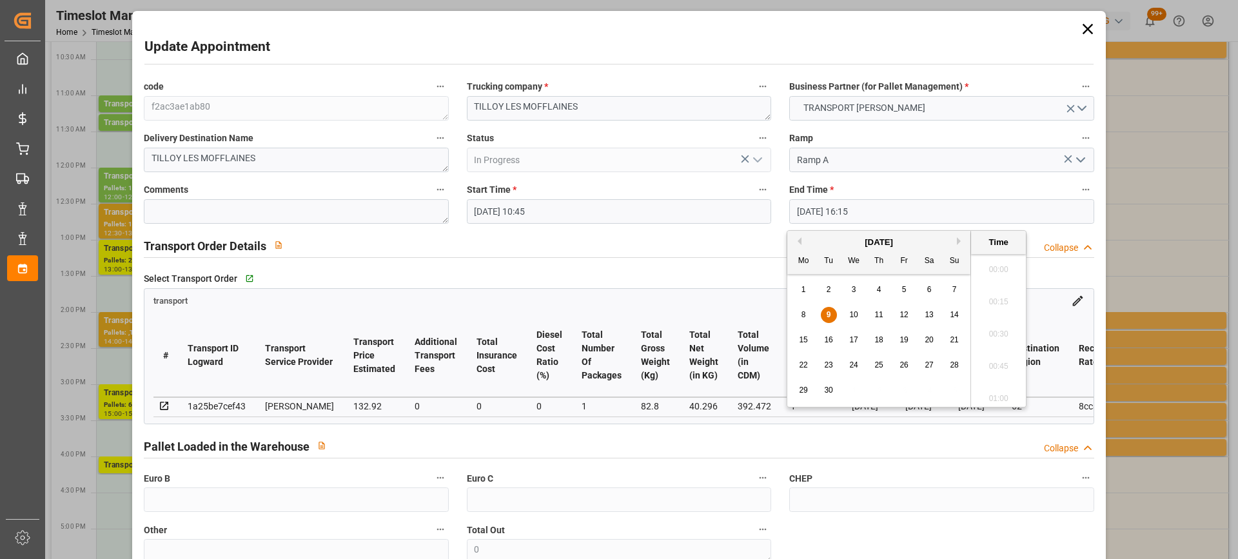
scroll to position [2036, 0]
click at [851, 311] on span "10" at bounding box center [853, 314] width 8 height 9
click at [1005, 324] on li "11:15" at bounding box center [998, 329] width 55 height 32
type input "[DATE] 11:15"
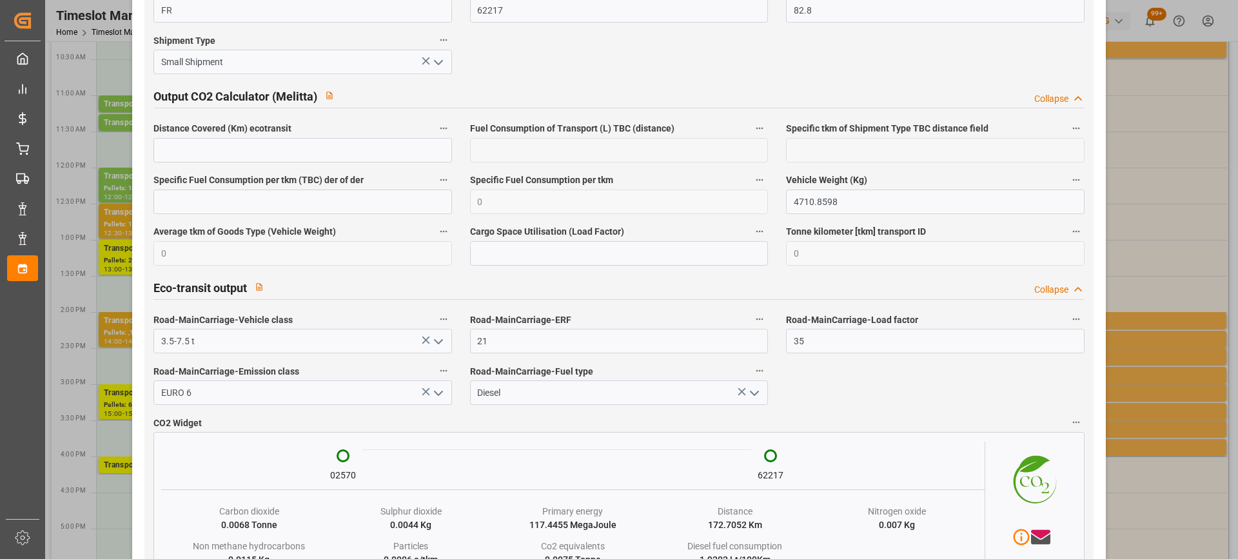
scroll to position [2161, 0]
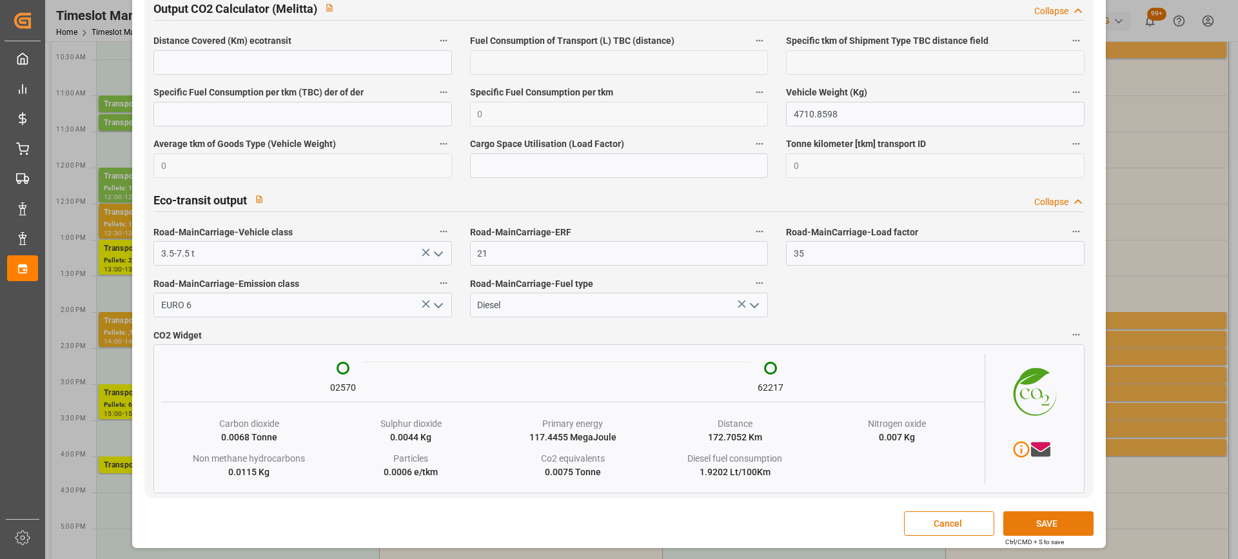
click at [1080, 517] on button "SAVE" at bounding box center [1049, 523] width 90 height 25
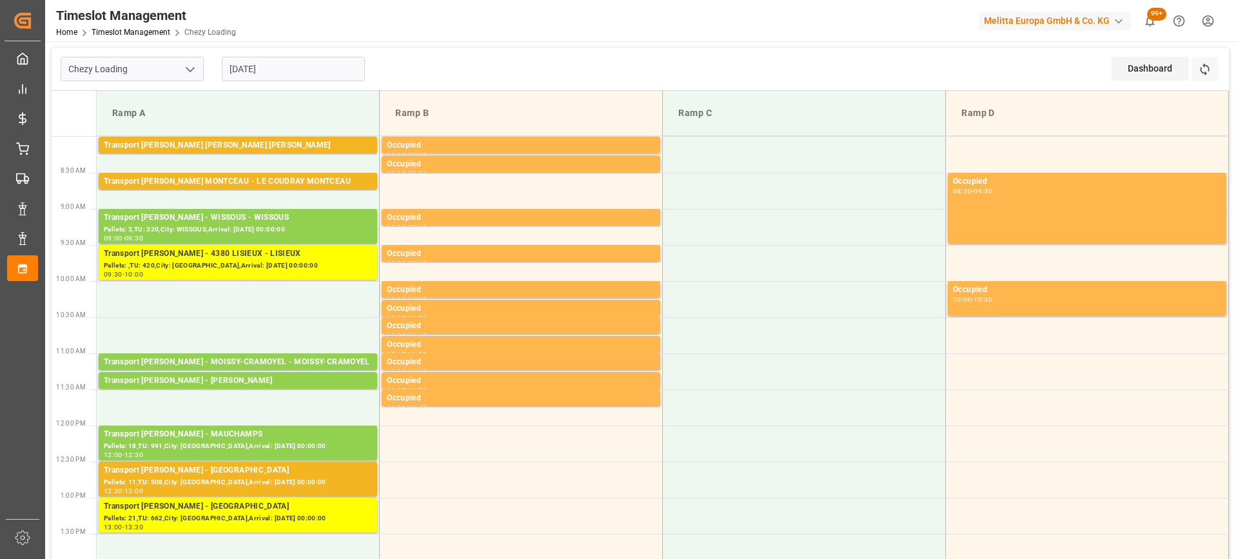
scroll to position [129, 0]
